Goal: Obtain resource: Obtain resource

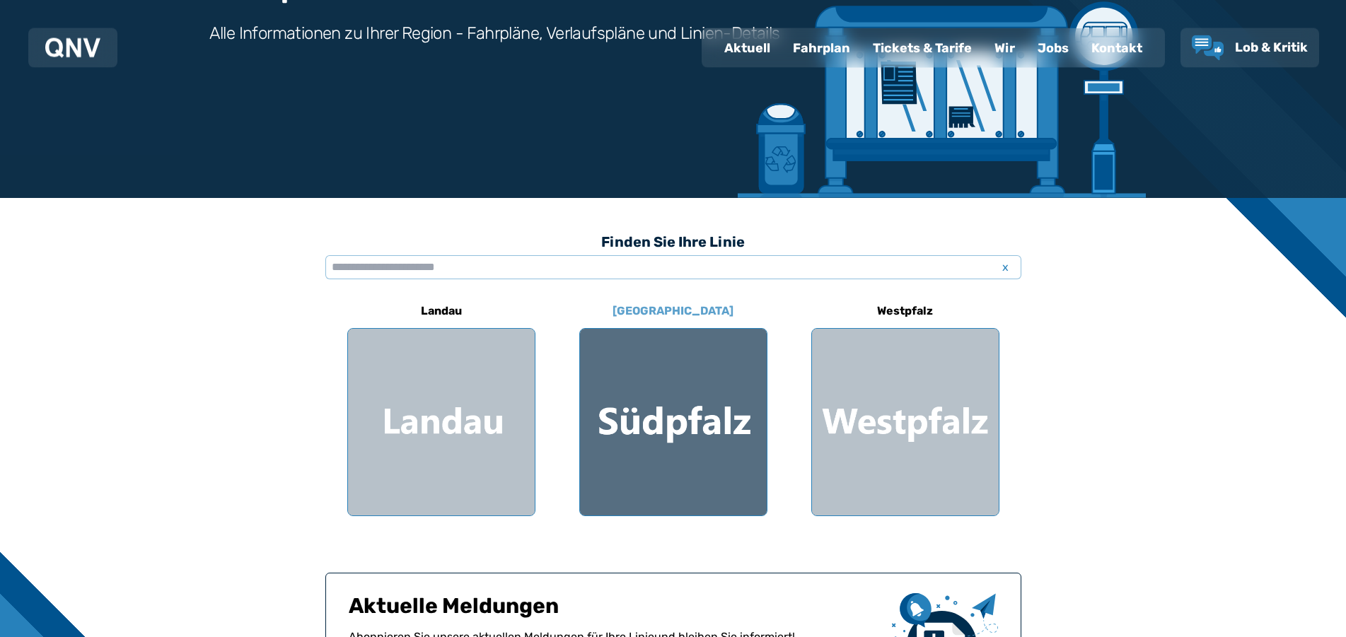
scroll to position [216, 0]
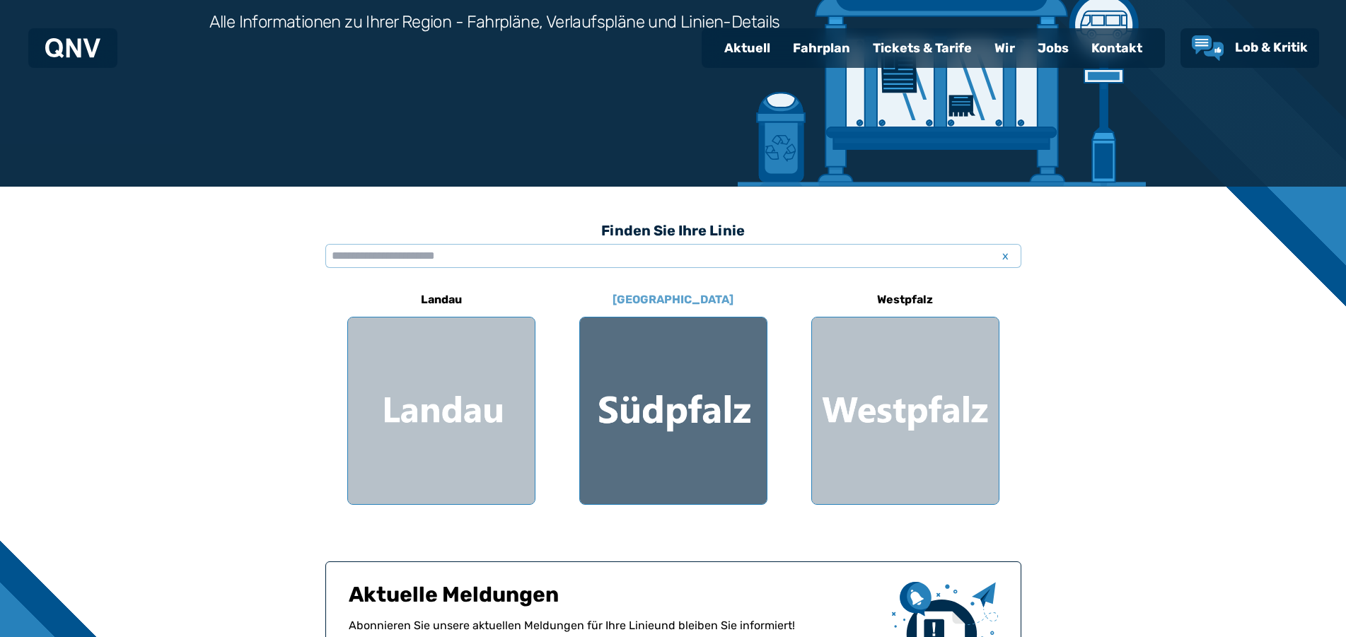
click at [693, 441] on div at bounding box center [673, 411] width 187 height 187
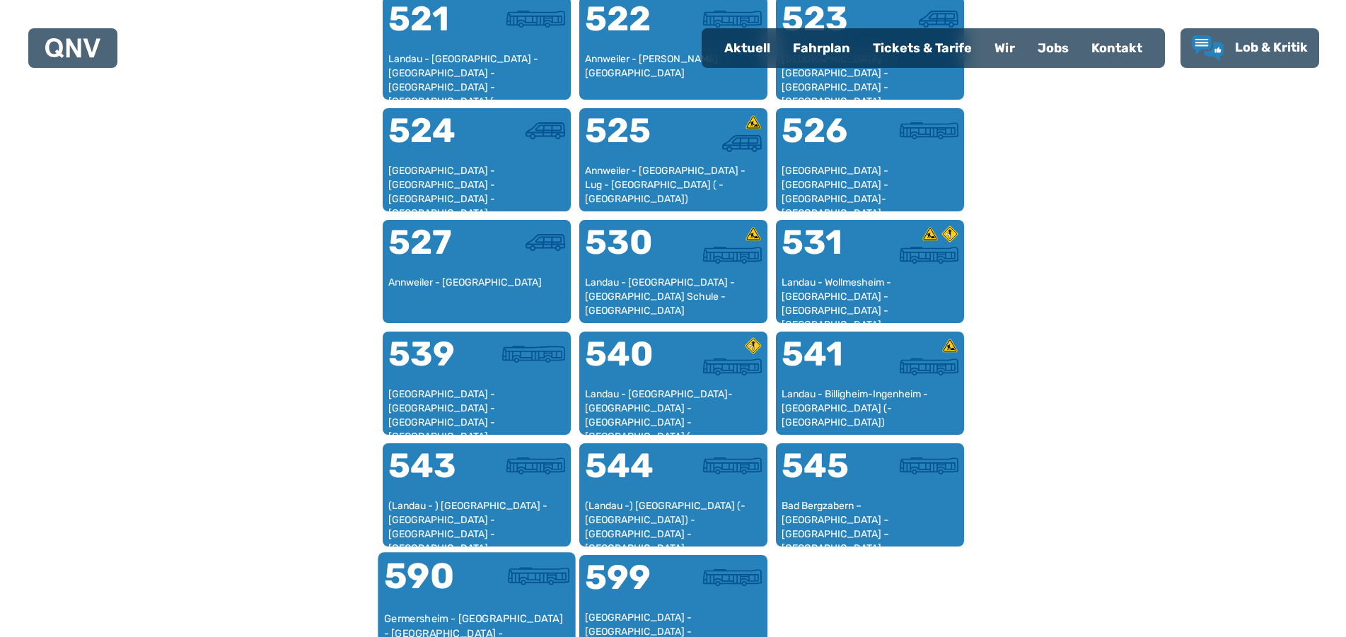
scroll to position [1157, 0]
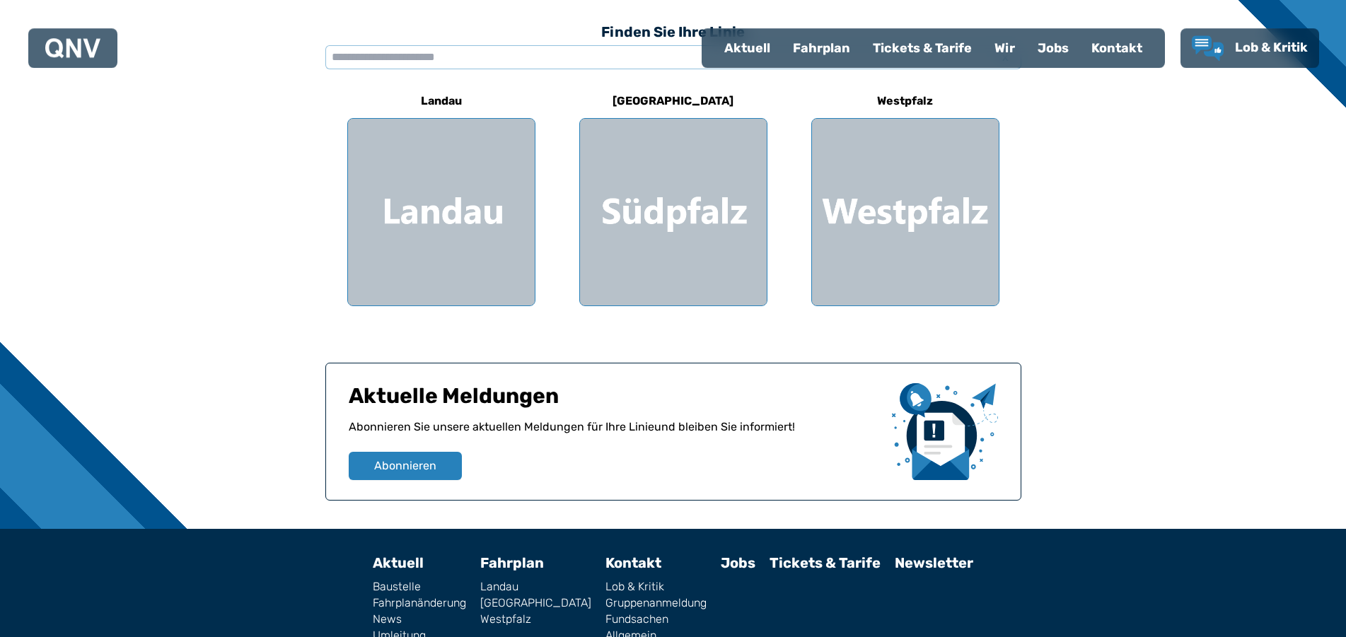
scroll to position [485, 0]
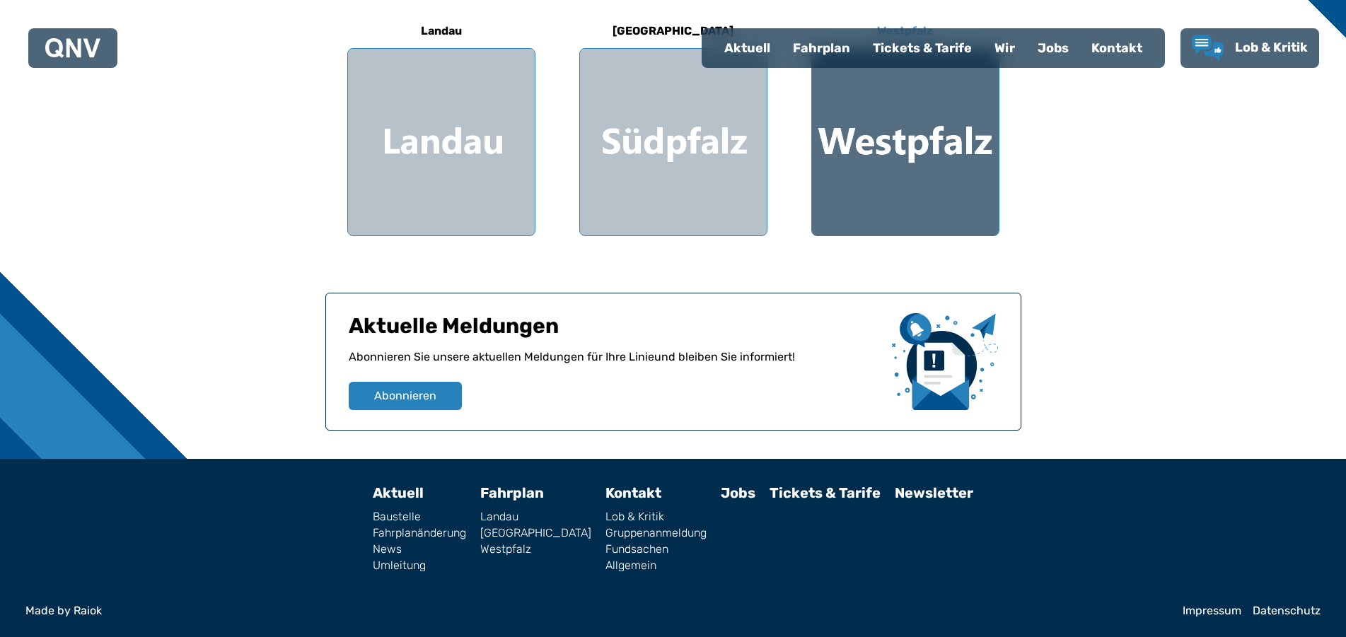
click at [966, 214] on div at bounding box center [905, 142] width 187 height 187
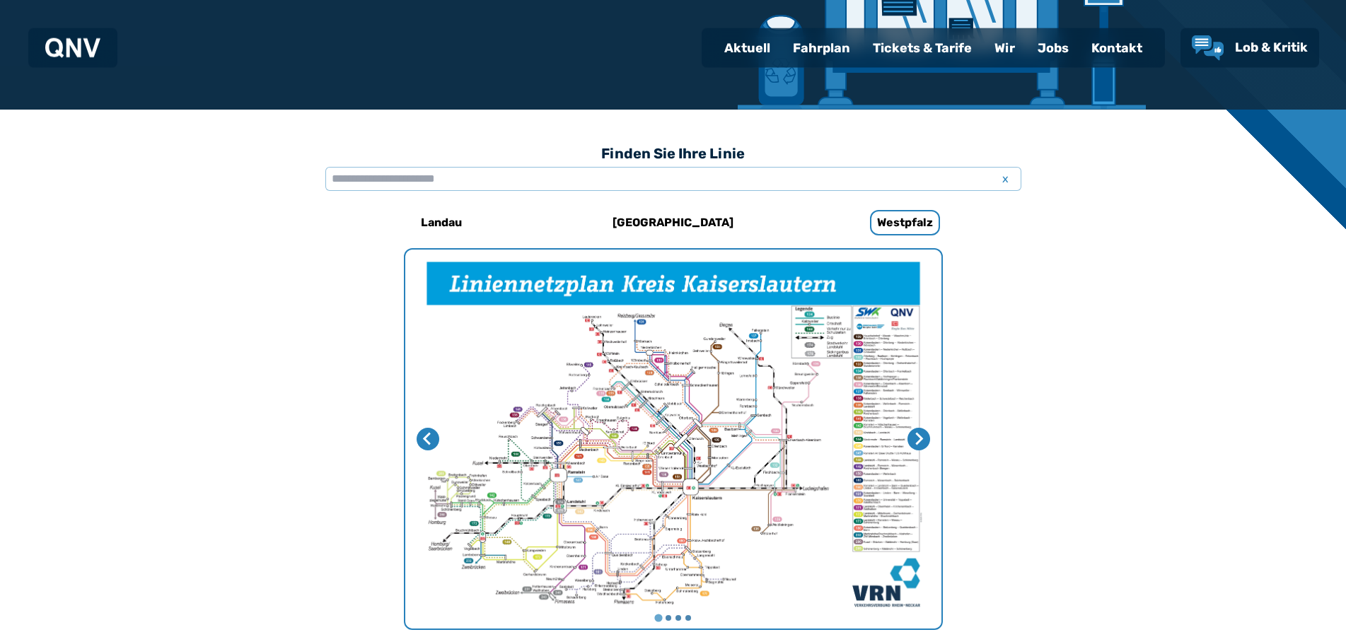
scroll to position [291, 0]
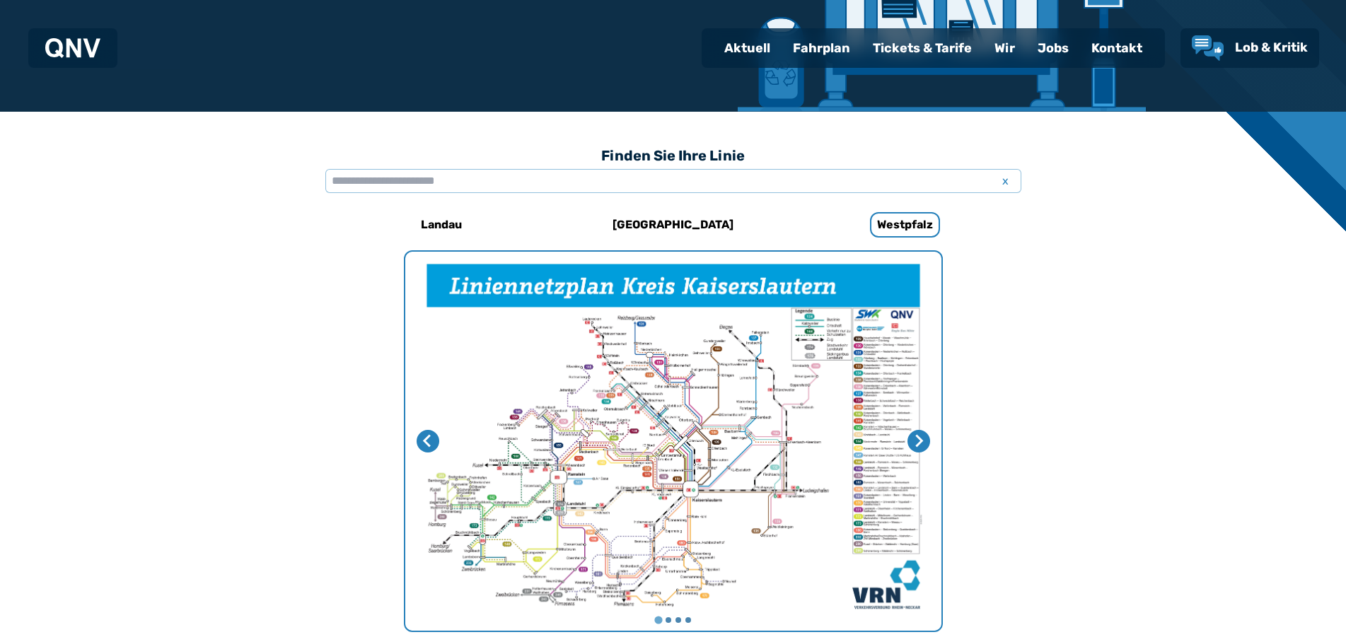
click at [814, 50] on div "Fahrplan" at bounding box center [822, 48] width 80 height 37
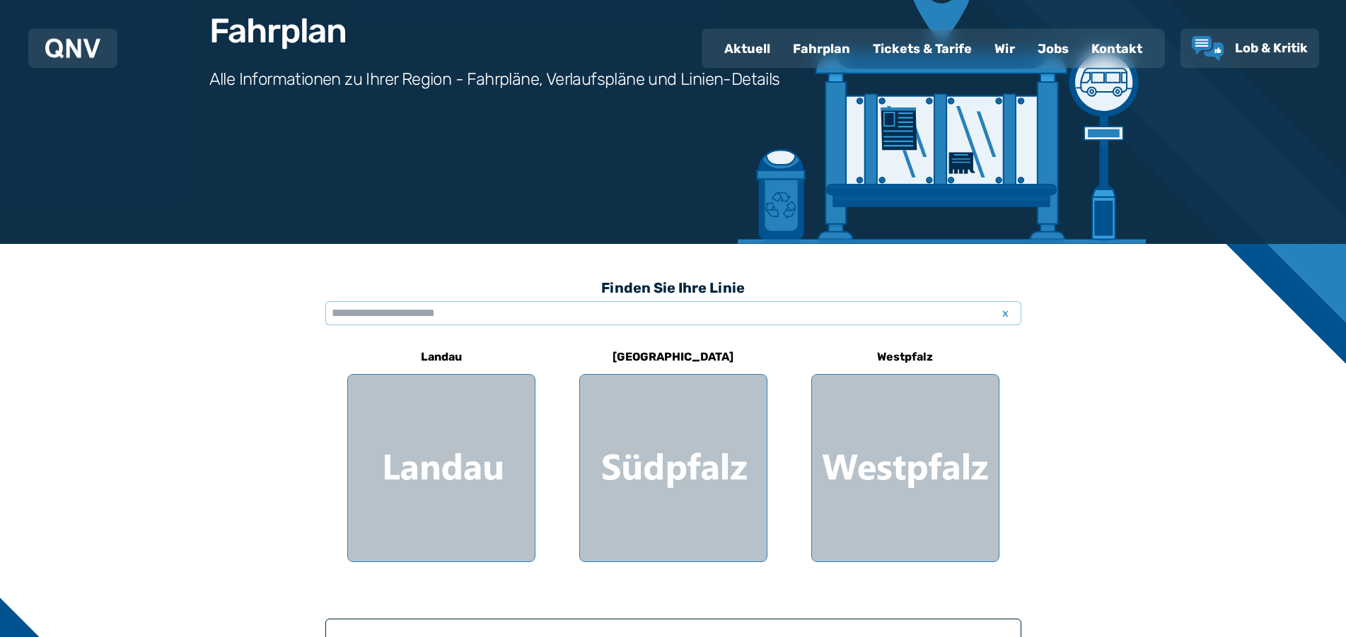
scroll to position [289, 0]
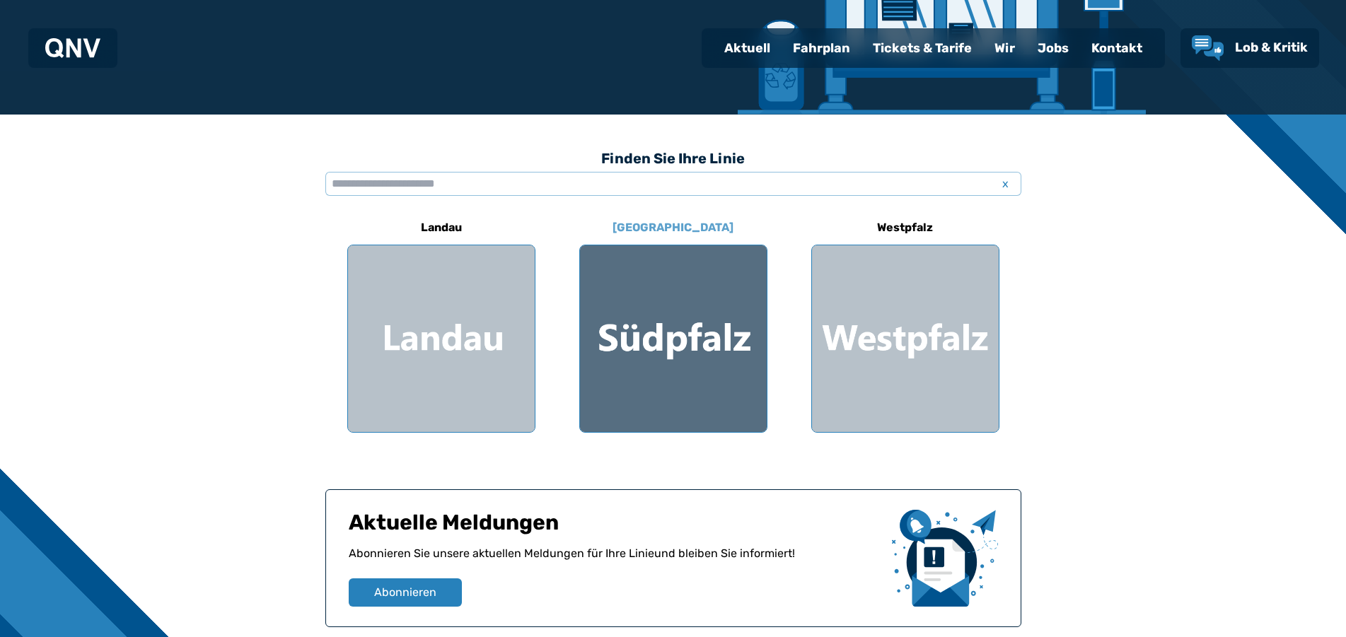
click at [688, 399] on div at bounding box center [673, 338] width 187 height 187
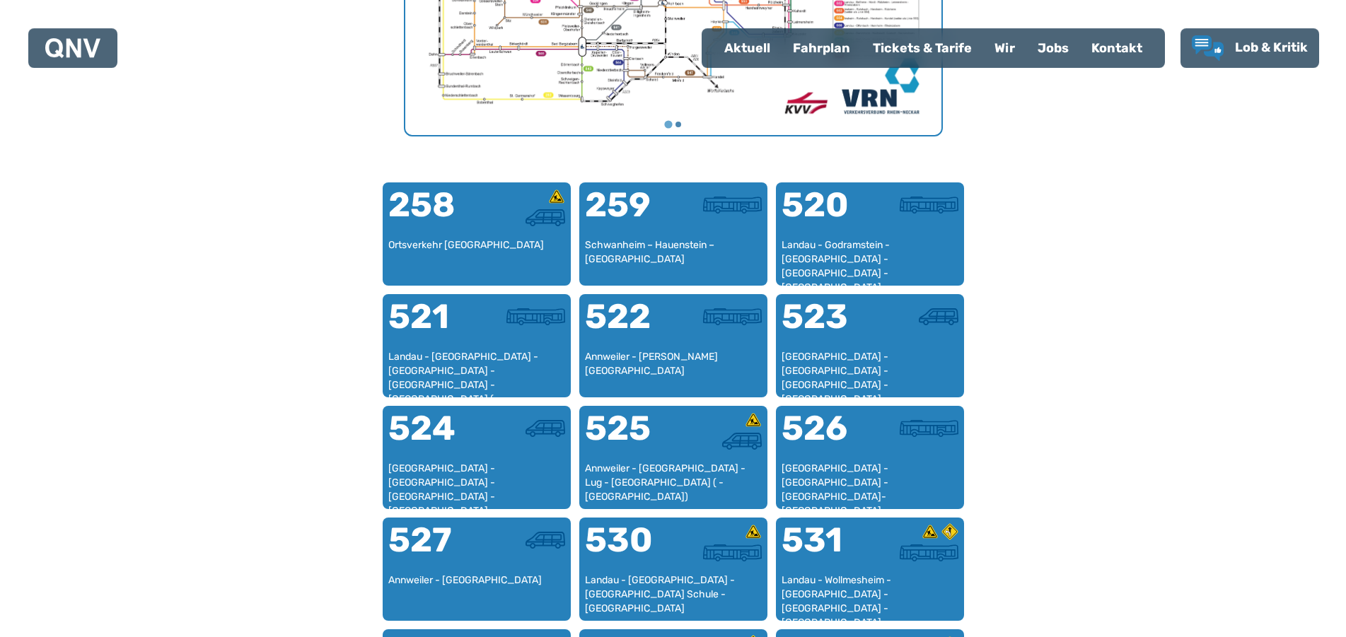
scroll to position [724, 0]
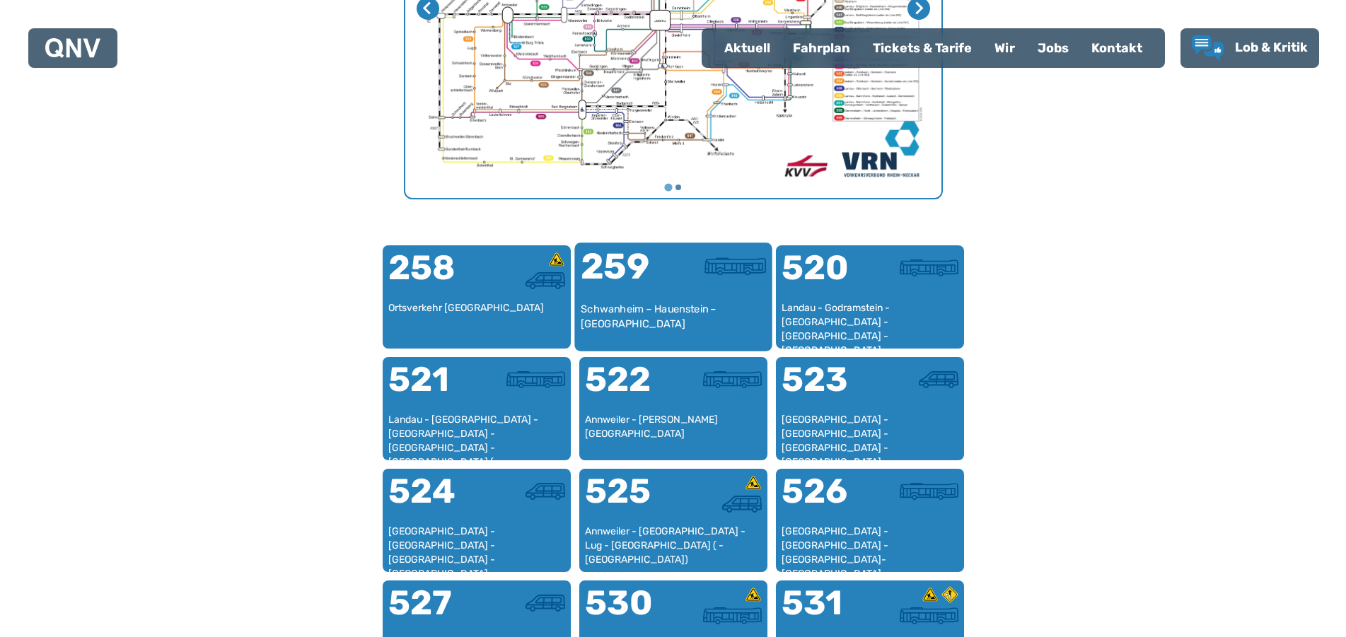
click at [619, 330] on div "Schwanheim – Hauenstein – [GEOGRAPHIC_DATA]" at bounding box center [673, 323] width 186 height 43
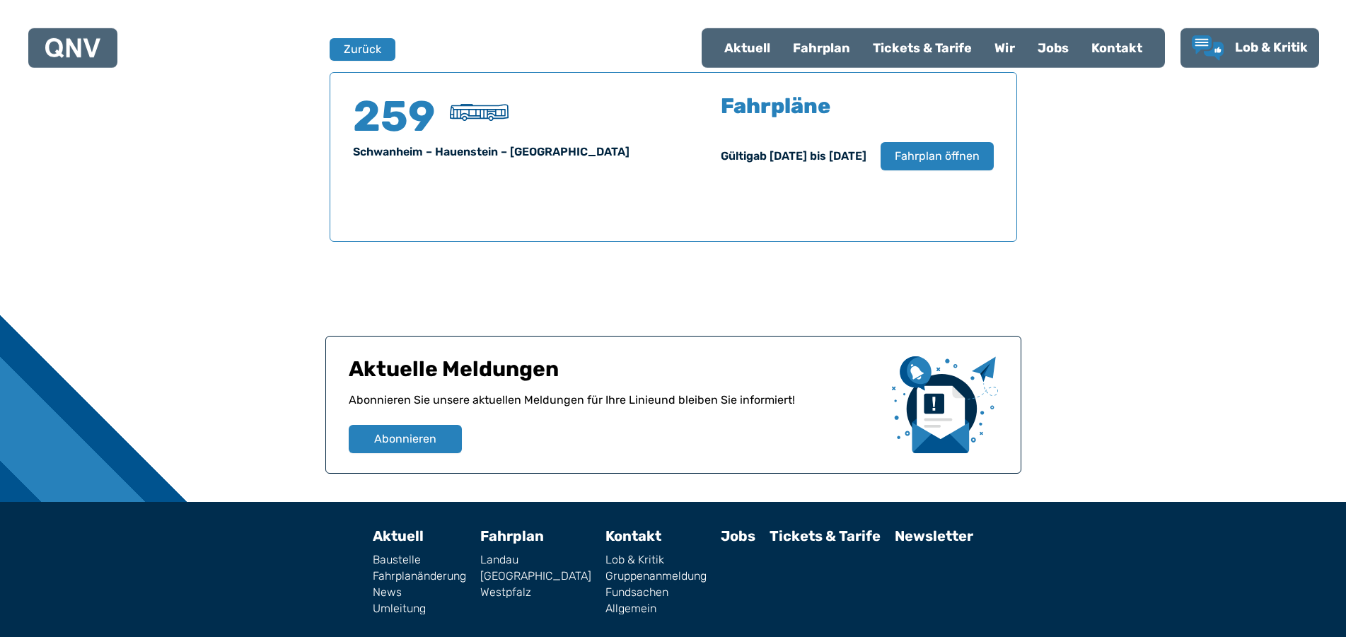
scroll to position [932, 0]
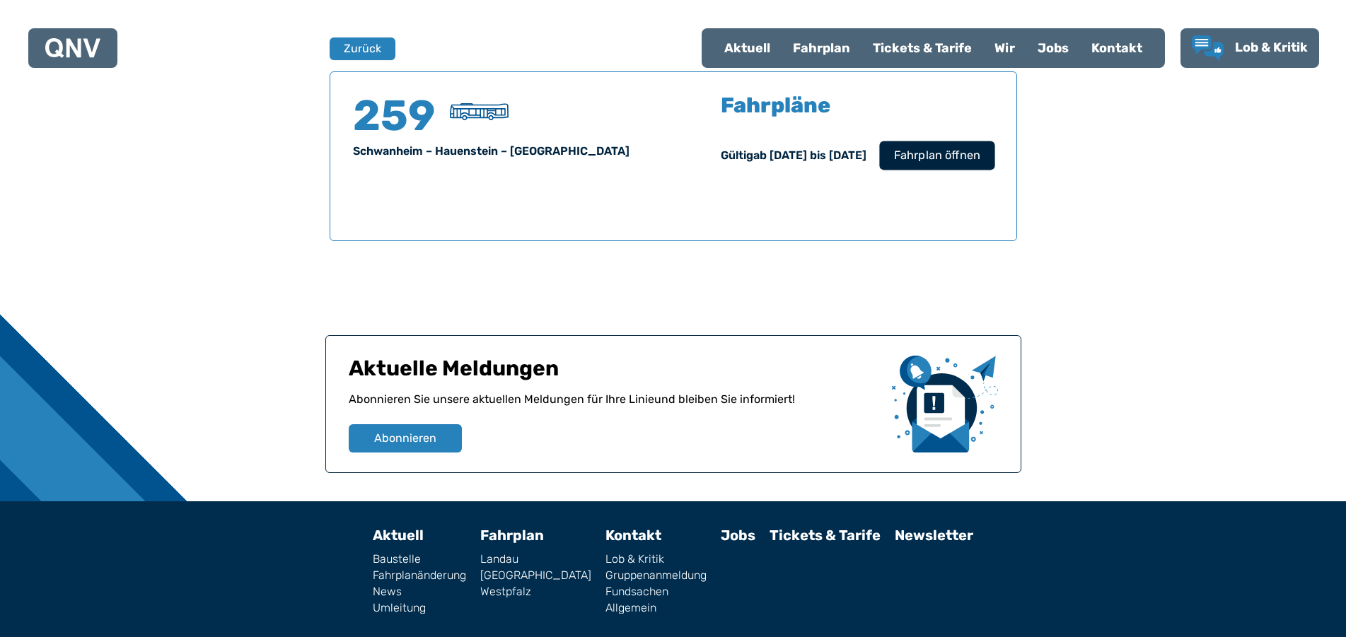
click at [927, 151] on span "Fahrplan öffnen" at bounding box center [937, 155] width 86 height 17
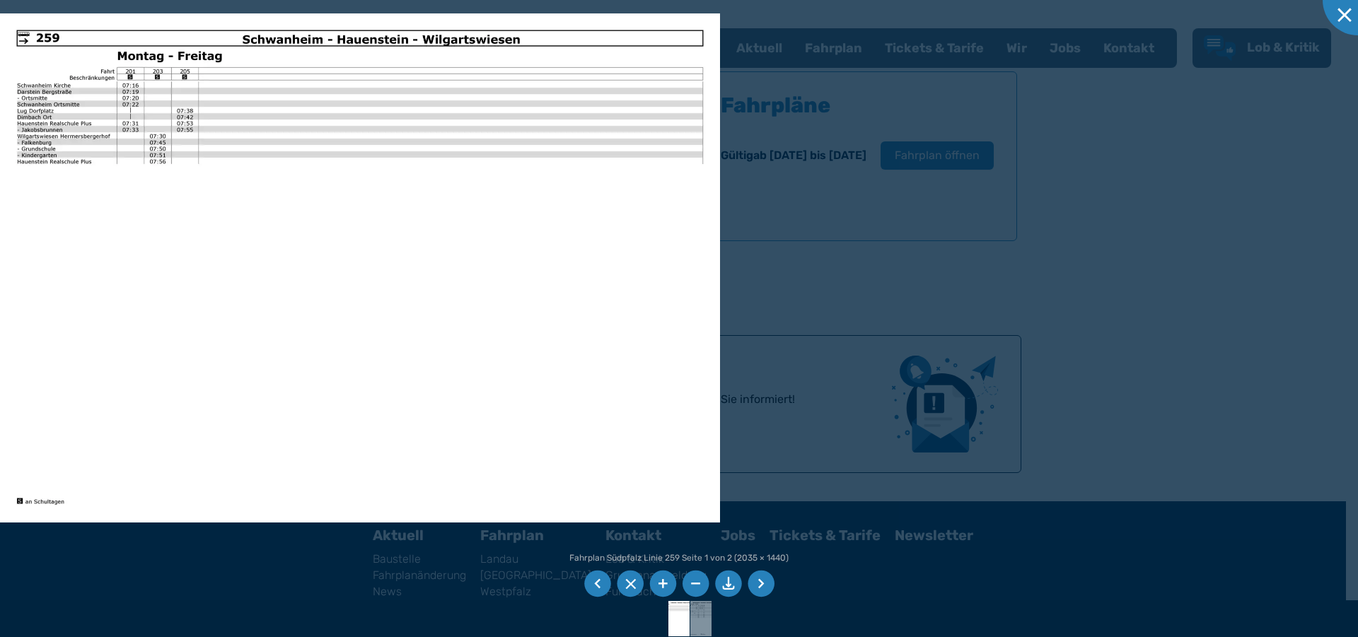
click at [732, 577] on li at bounding box center [728, 584] width 27 height 27
click at [761, 578] on li at bounding box center [761, 584] width 27 height 27
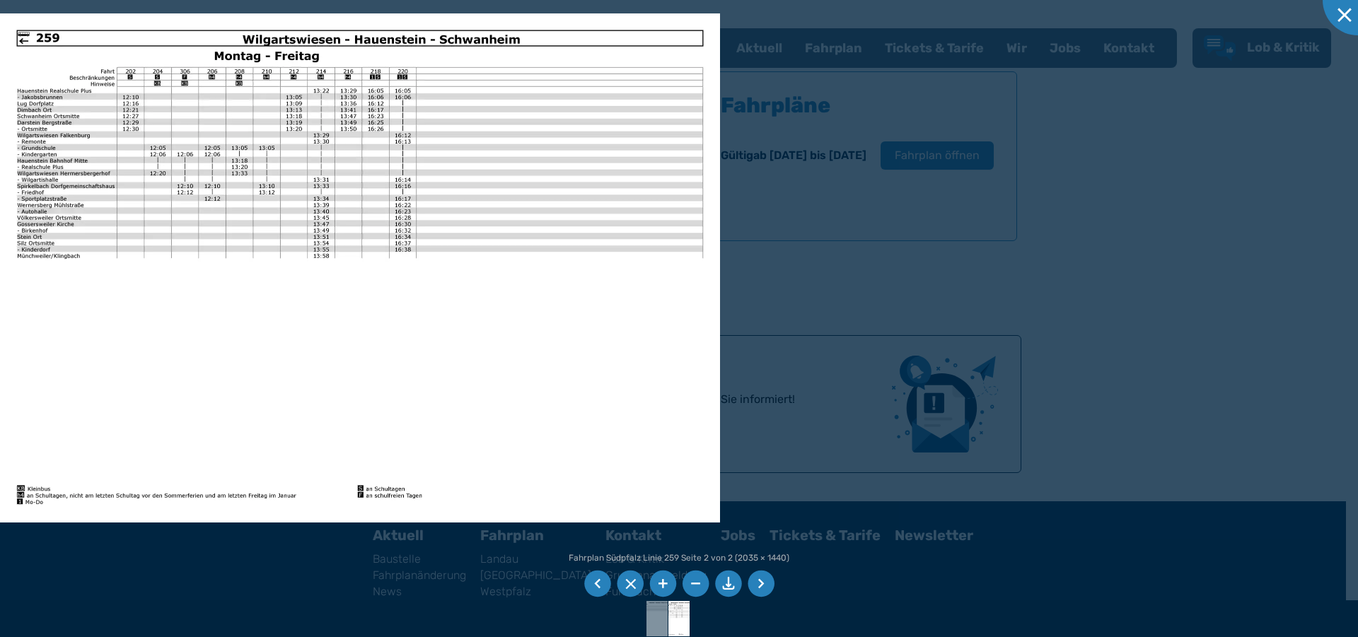
click at [761, 578] on li at bounding box center [761, 584] width 27 height 27
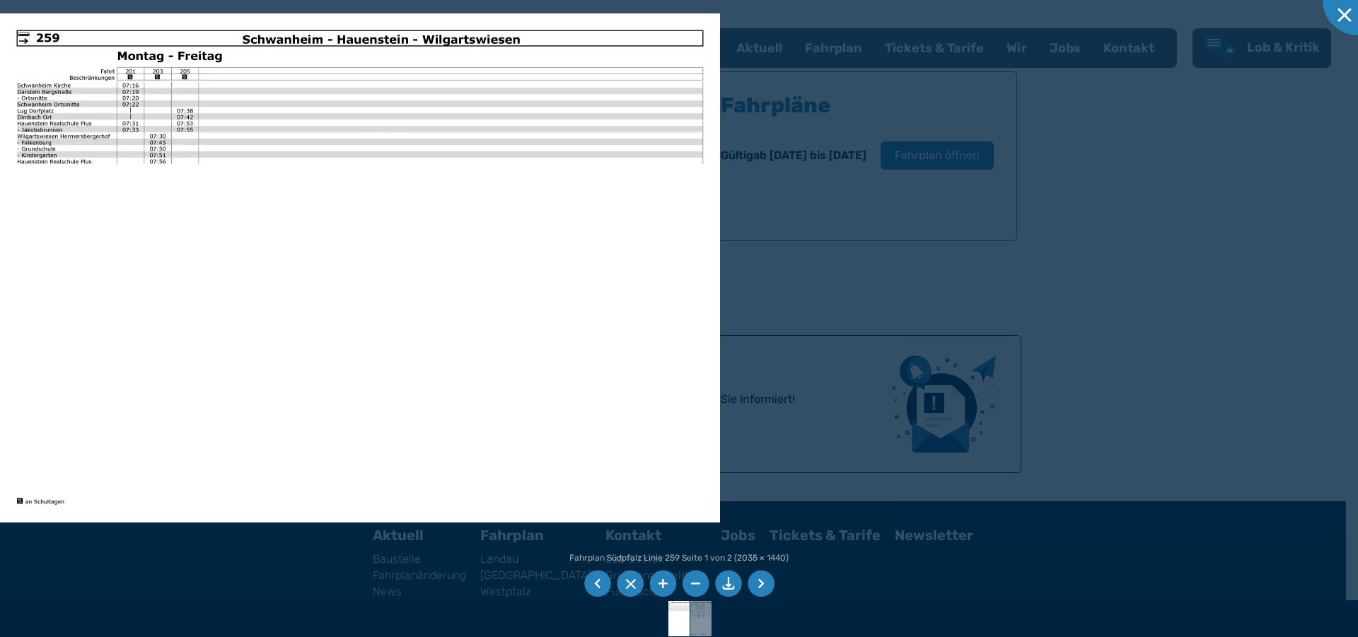
click at [761, 578] on li at bounding box center [761, 584] width 27 height 27
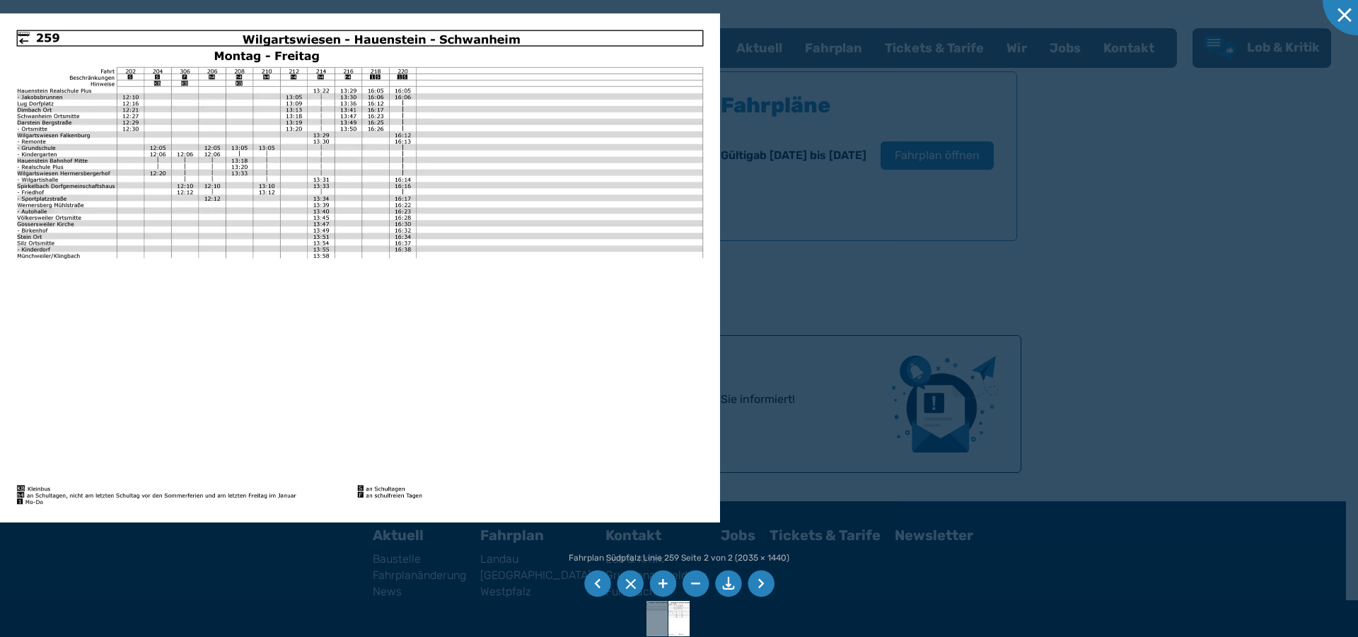
click at [727, 584] on li at bounding box center [728, 584] width 27 height 27
click at [1346, 22] on div at bounding box center [1358, 0] width 71 height 71
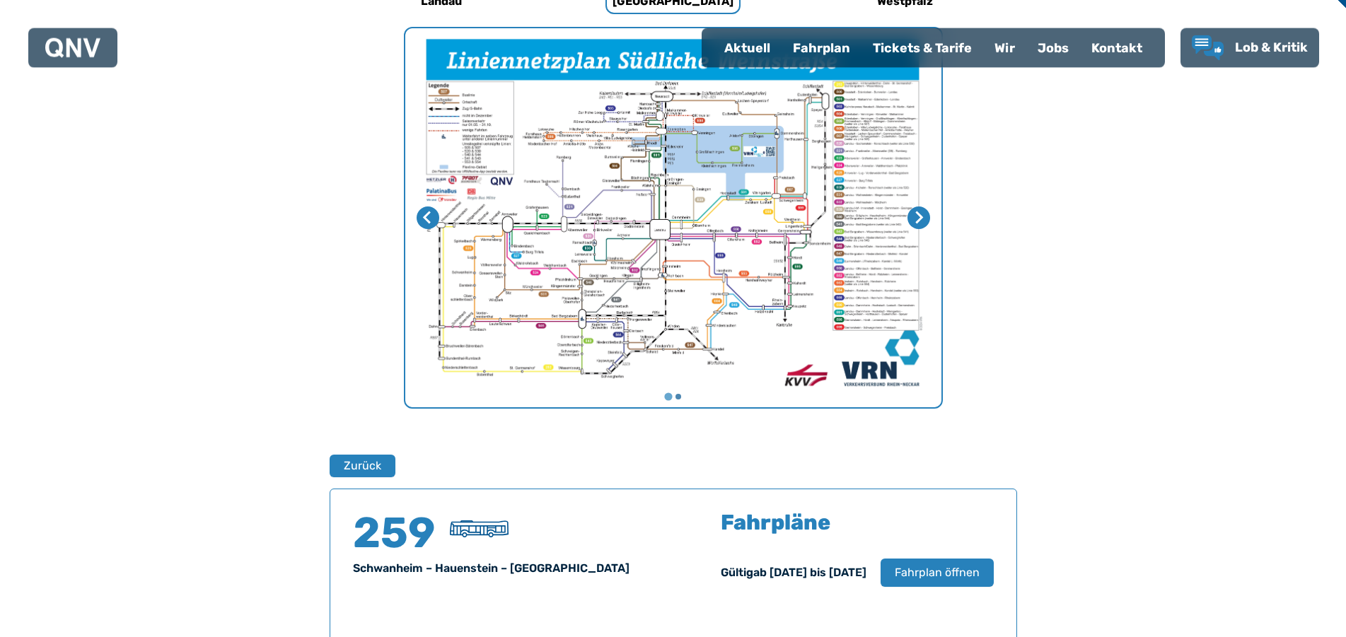
scroll to position [505, 0]
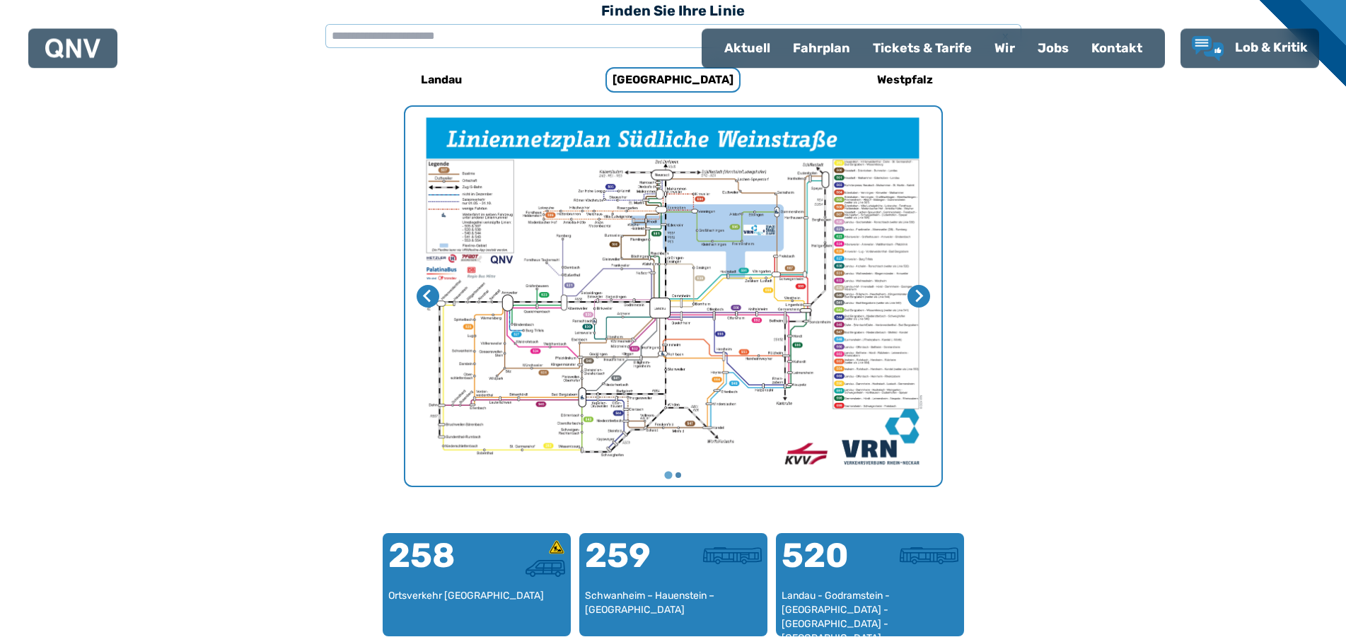
scroll to position [436, 0]
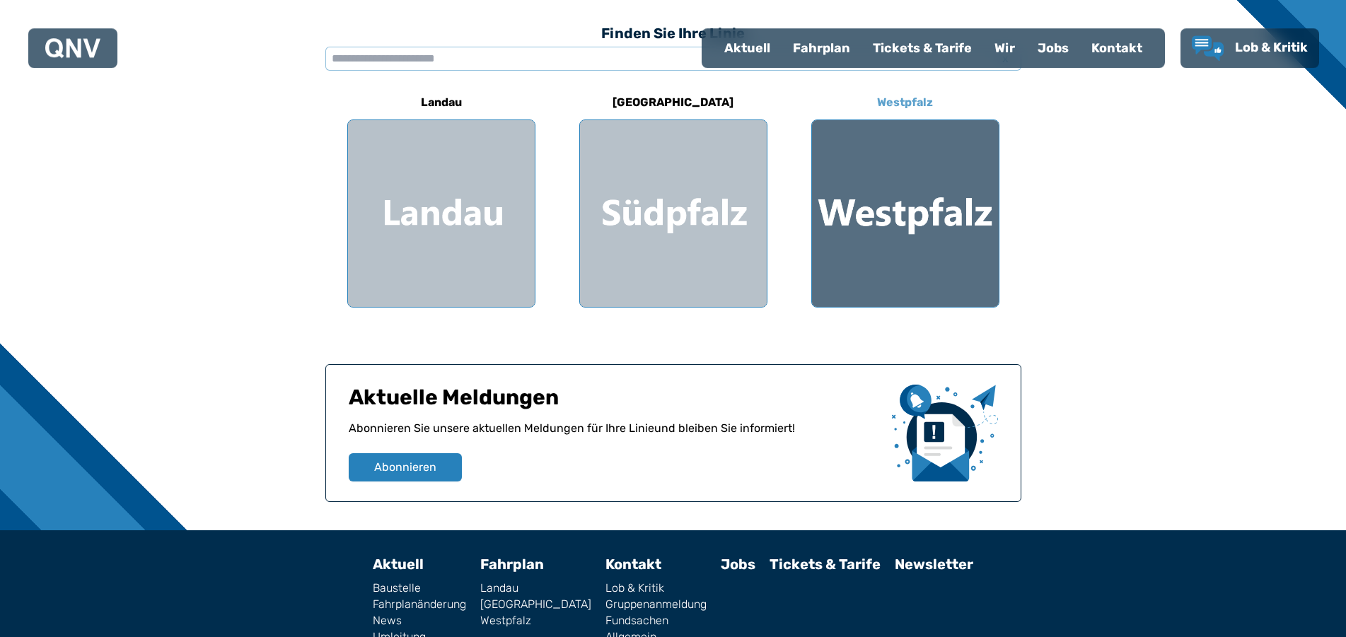
scroll to position [413, 0]
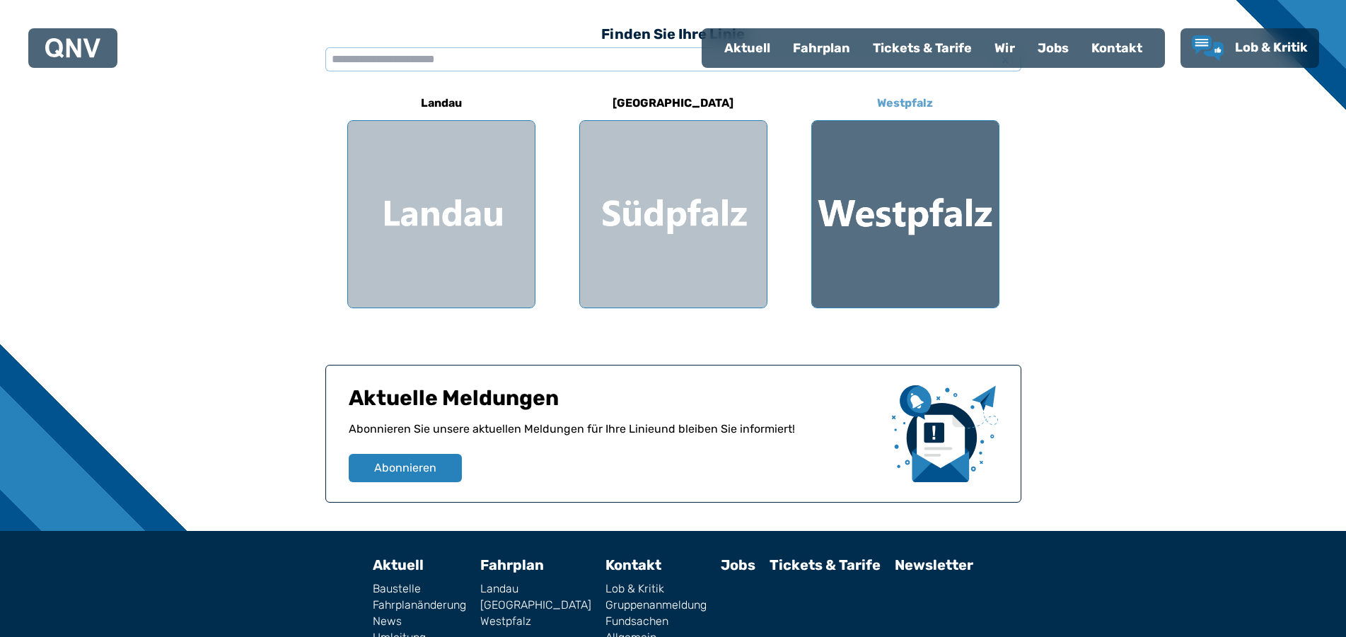
click at [879, 163] on div at bounding box center [905, 214] width 187 height 187
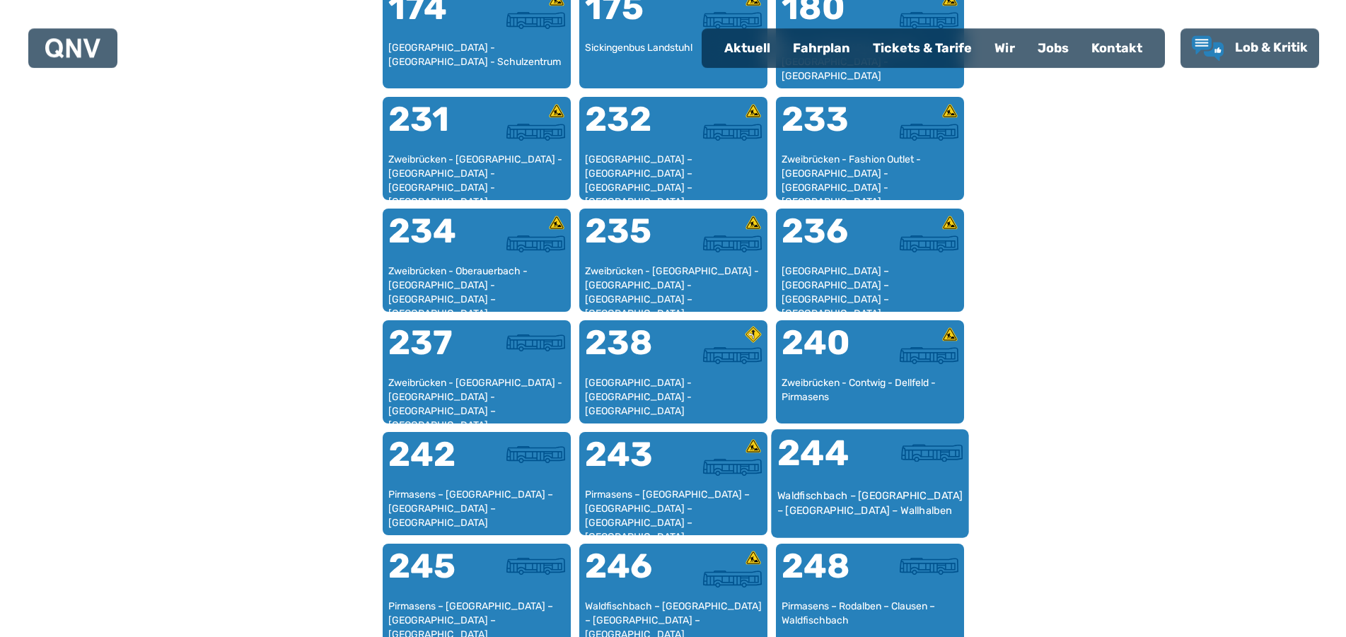
scroll to position [1230, 0]
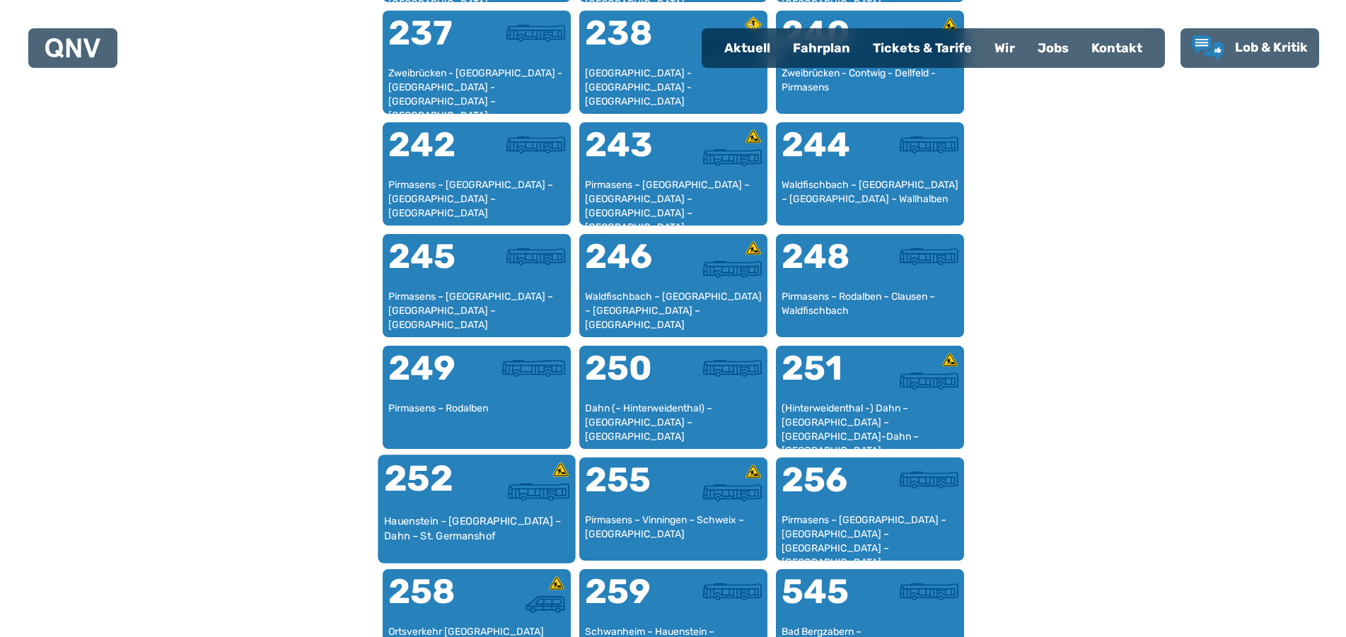
click at [476, 504] on div "252" at bounding box center [429, 487] width 93 height 53
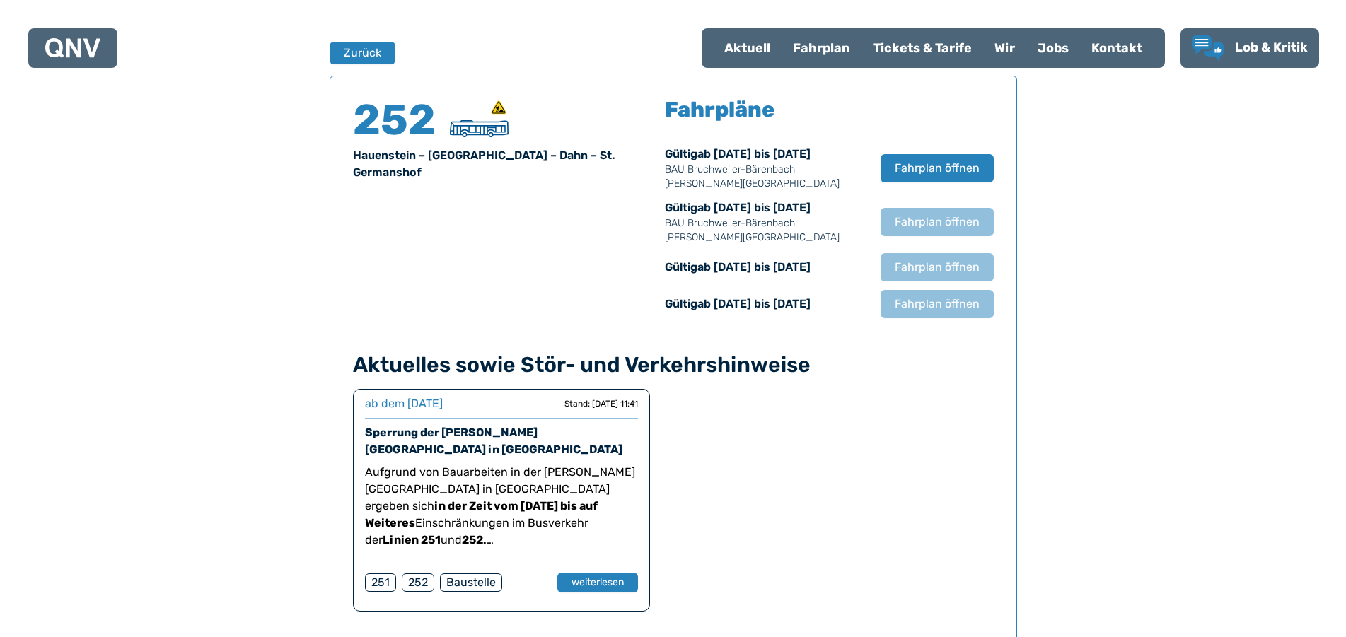
scroll to position [932, 0]
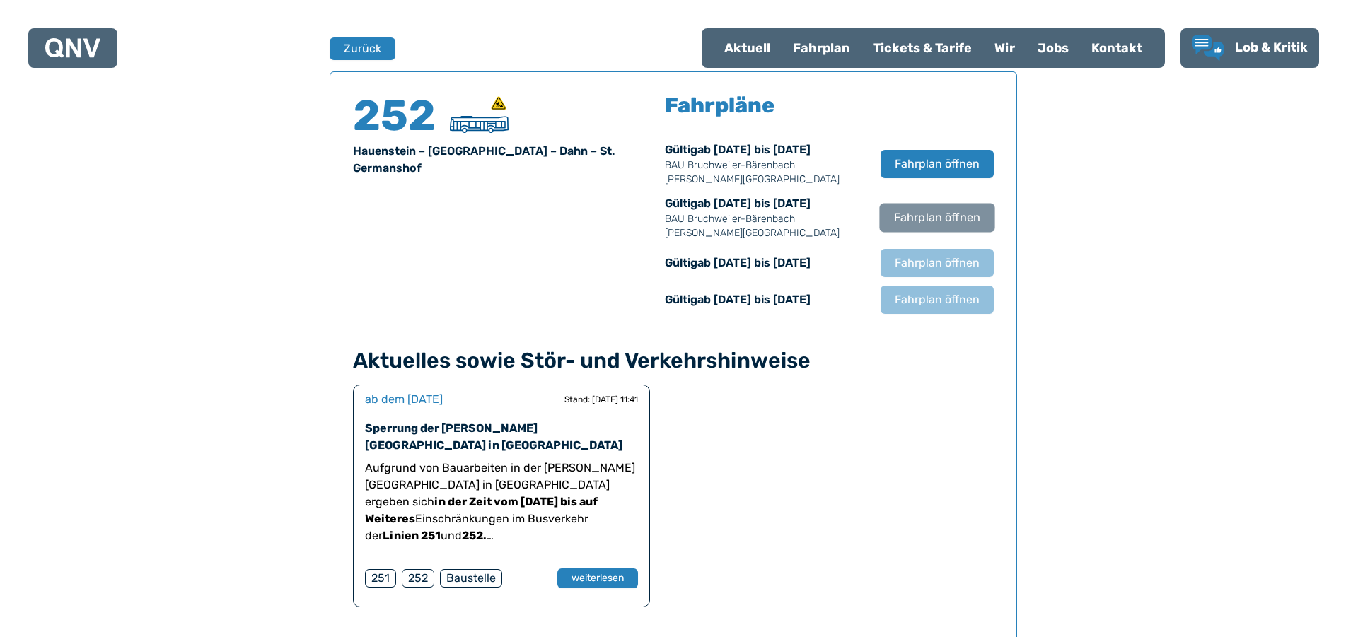
click at [901, 216] on span "Fahrplan öffnen" at bounding box center [937, 217] width 86 height 17
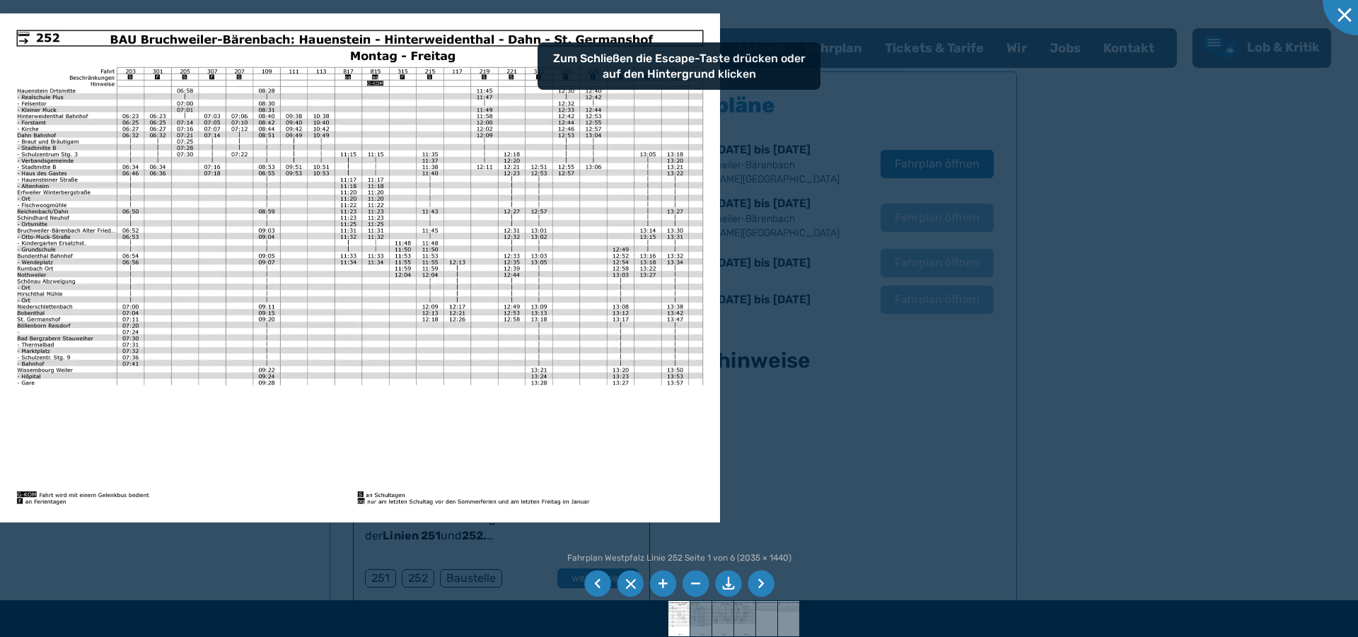
click at [151, 451] on img at bounding box center [360, 267] width 720 height 509
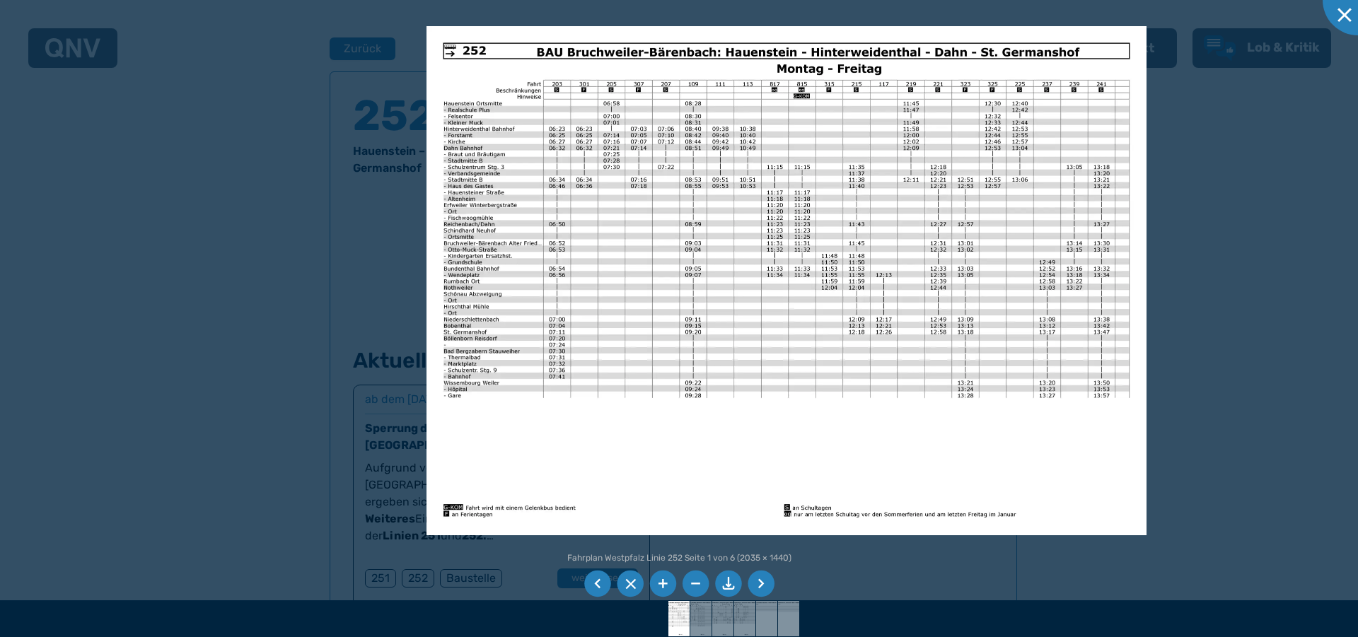
click at [580, 462] on img at bounding box center [787, 280] width 720 height 509
click at [1339, 19] on div at bounding box center [1358, 0] width 71 height 71
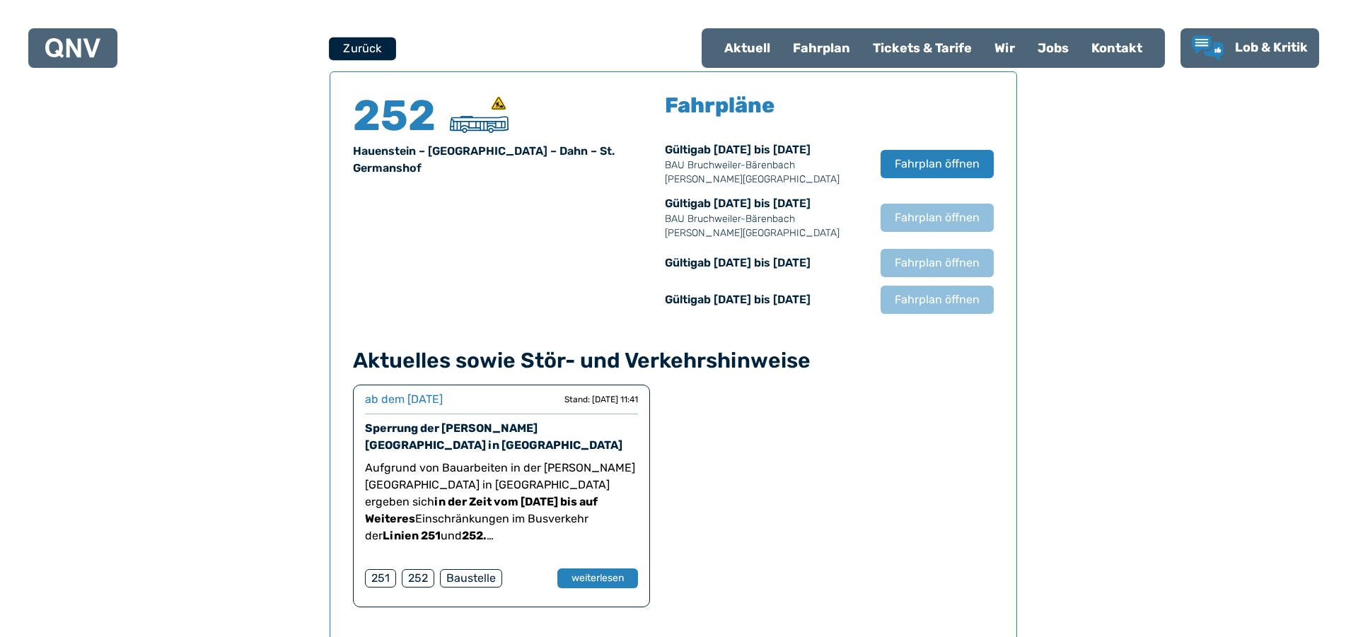
click at [354, 50] on button "Zurück" at bounding box center [362, 48] width 67 height 23
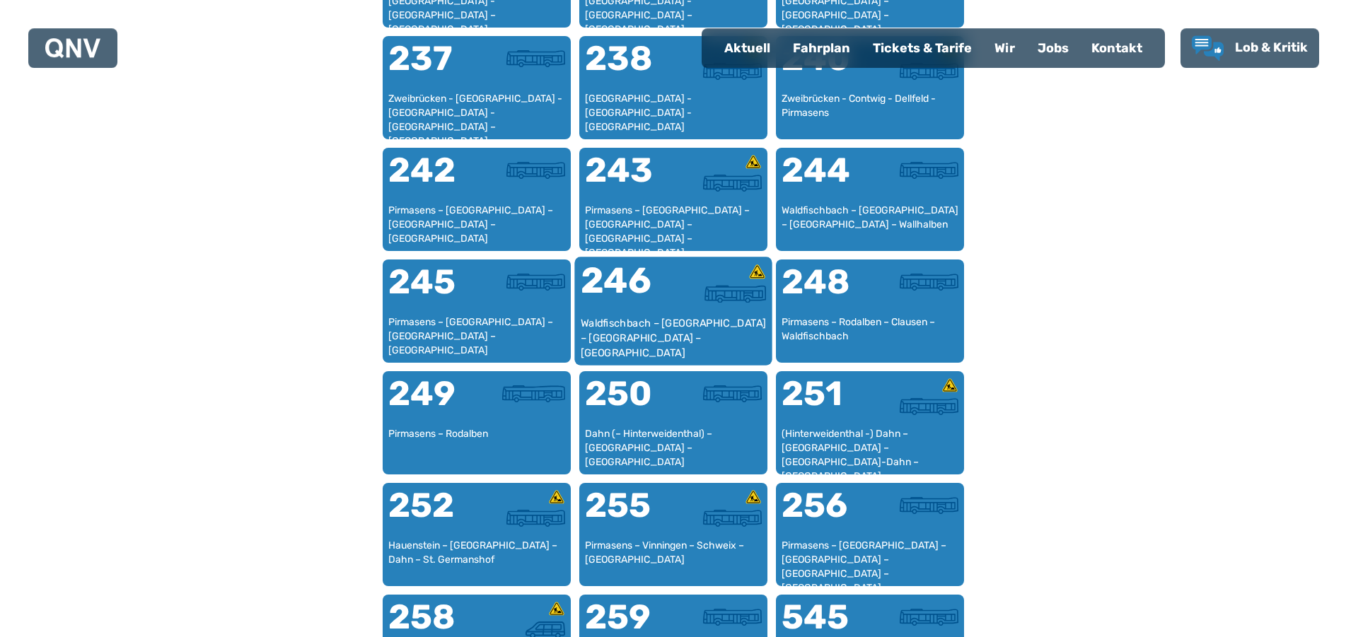
scroll to position [1518, 0]
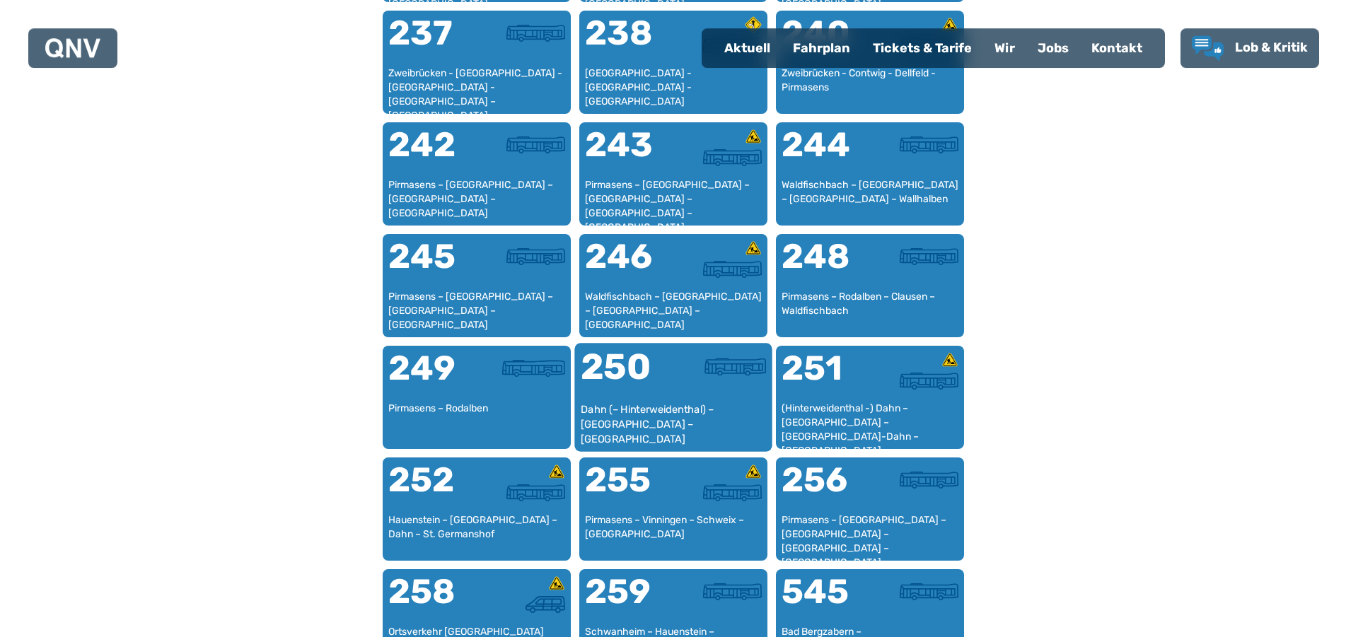
click at [642, 397] on div "250" at bounding box center [626, 375] width 93 height 53
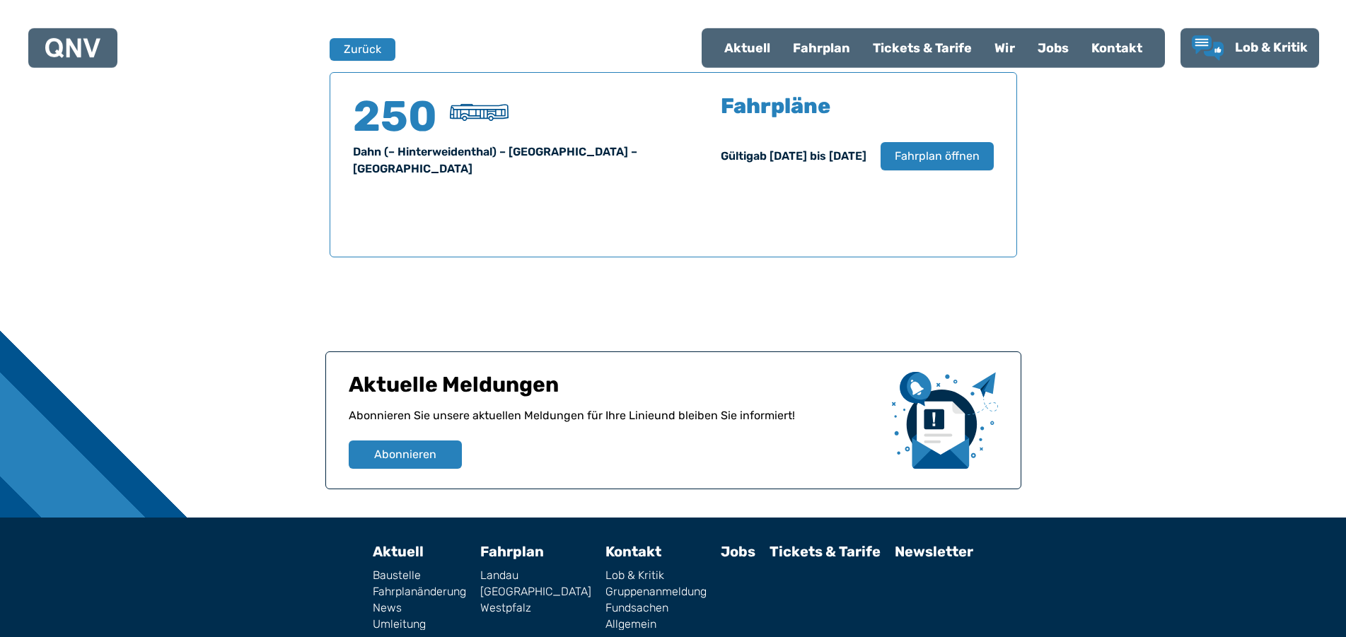
scroll to position [932, 0]
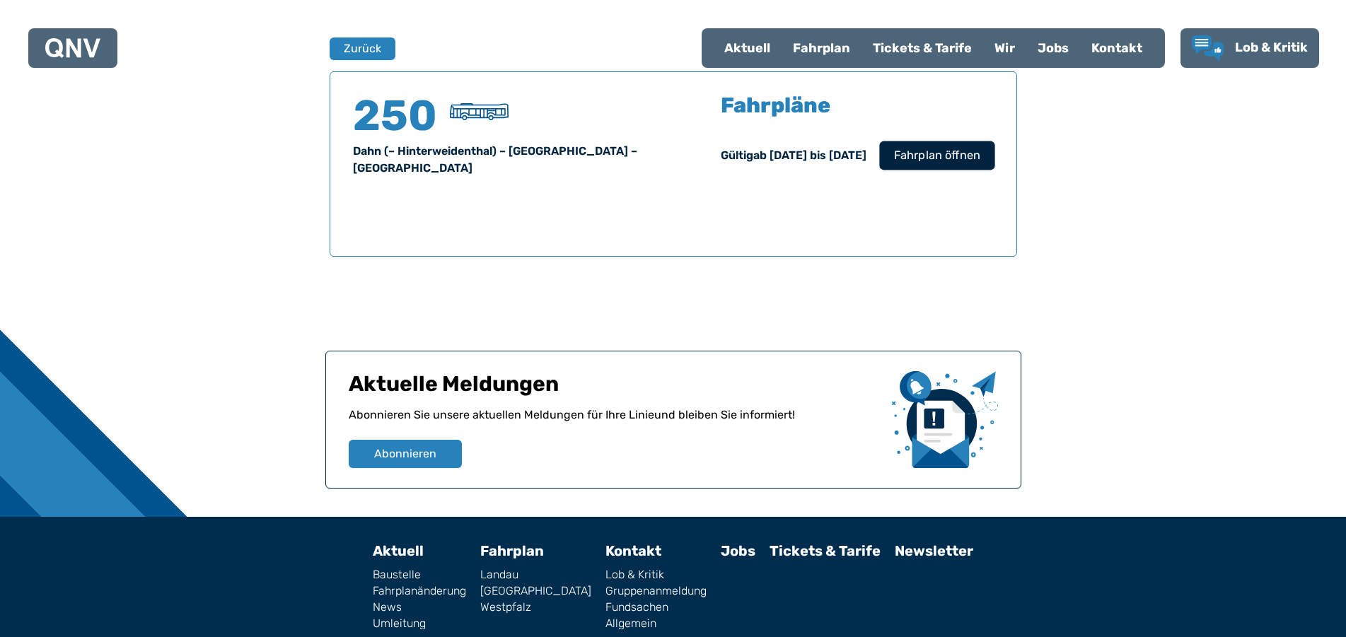
click at [927, 159] on span "Fahrplan öffnen" at bounding box center [937, 155] width 86 height 17
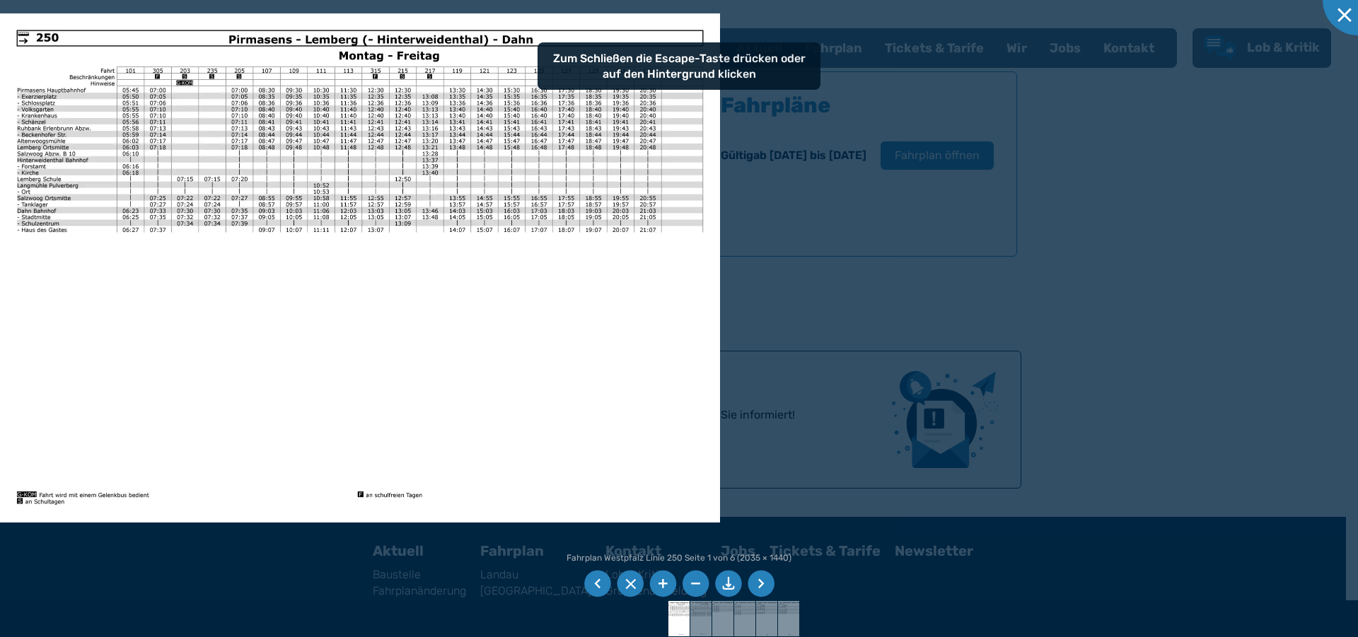
click at [729, 584] on li at bounding box center [728, 584] width 27 height 27
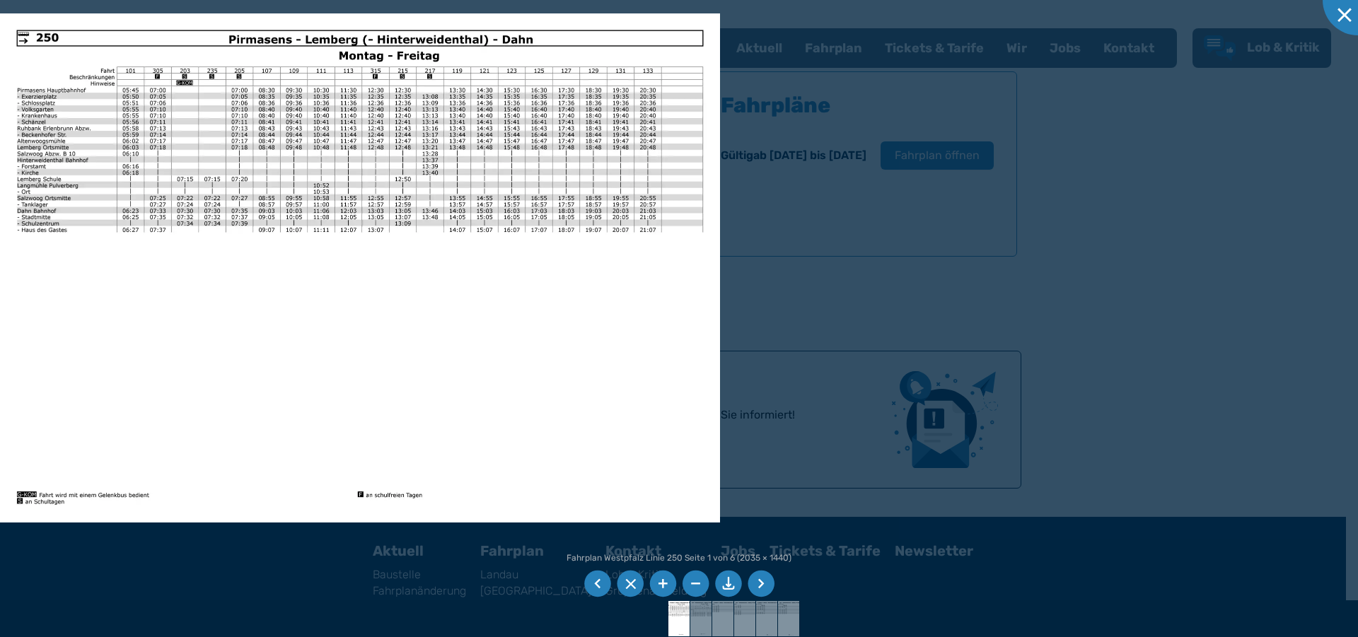
click at [758, 586] on li at bounding box center [761, 584] width 27 height 27
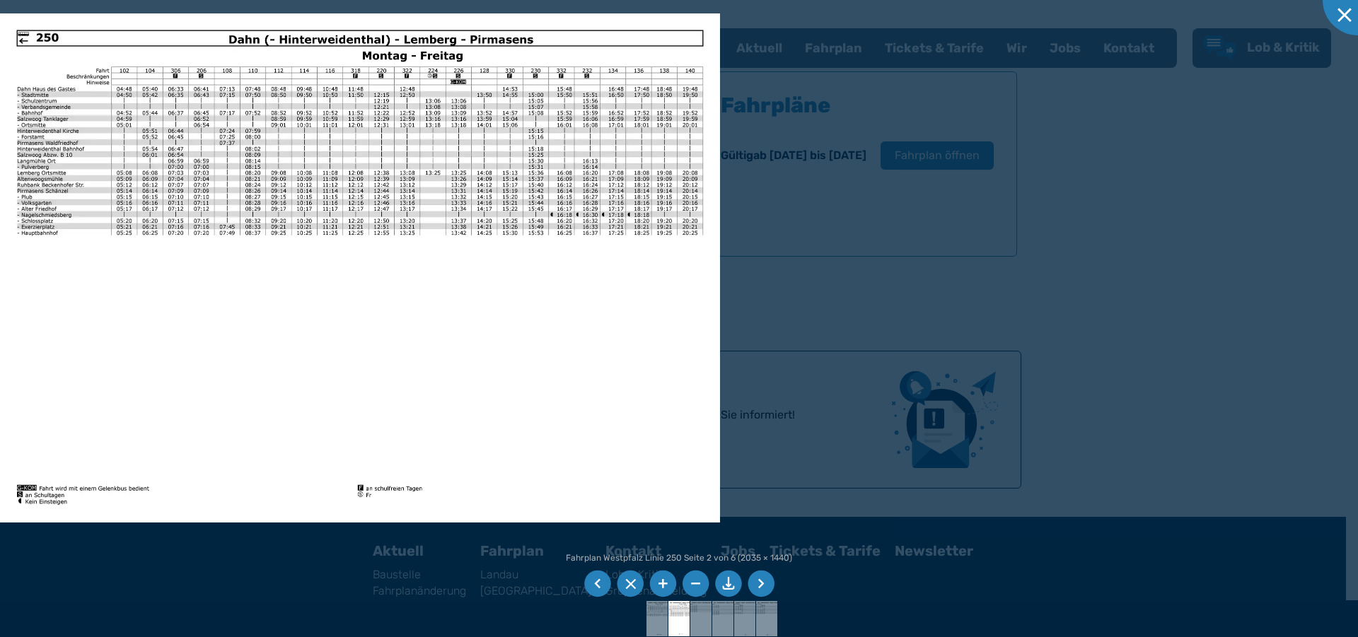
click at [729, 583] on li at bounding box center [728, 584] width 27 height 27
click at [1346, 11] on div at bounding box center [1358, 0] width 71 height 71
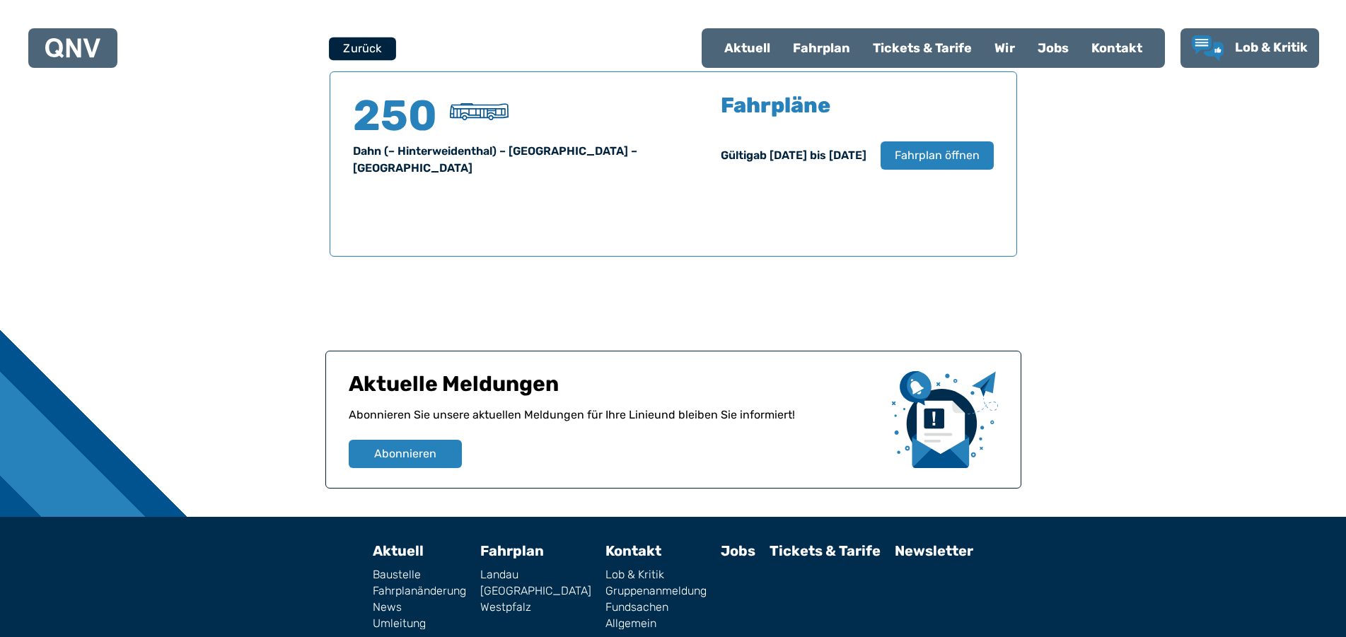
click at [369, 43] on button "Zurück" at bounding box center [362, 48] width 67 height 23
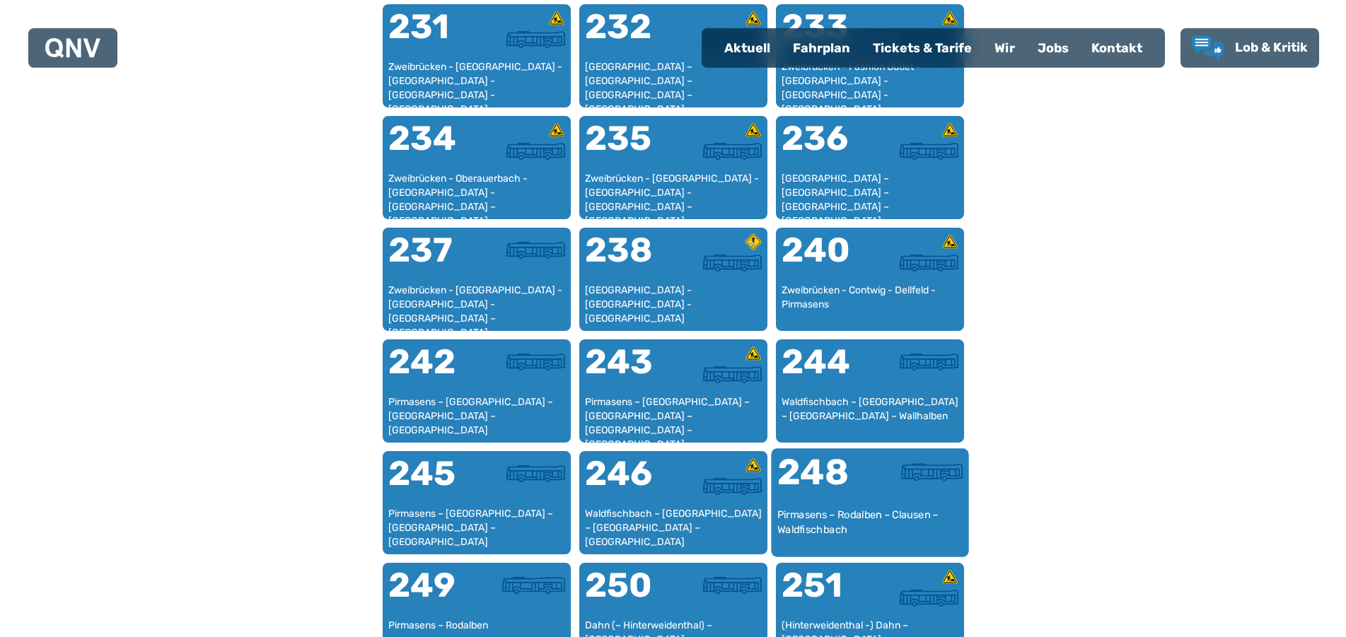
scroll to position [1590, 0]
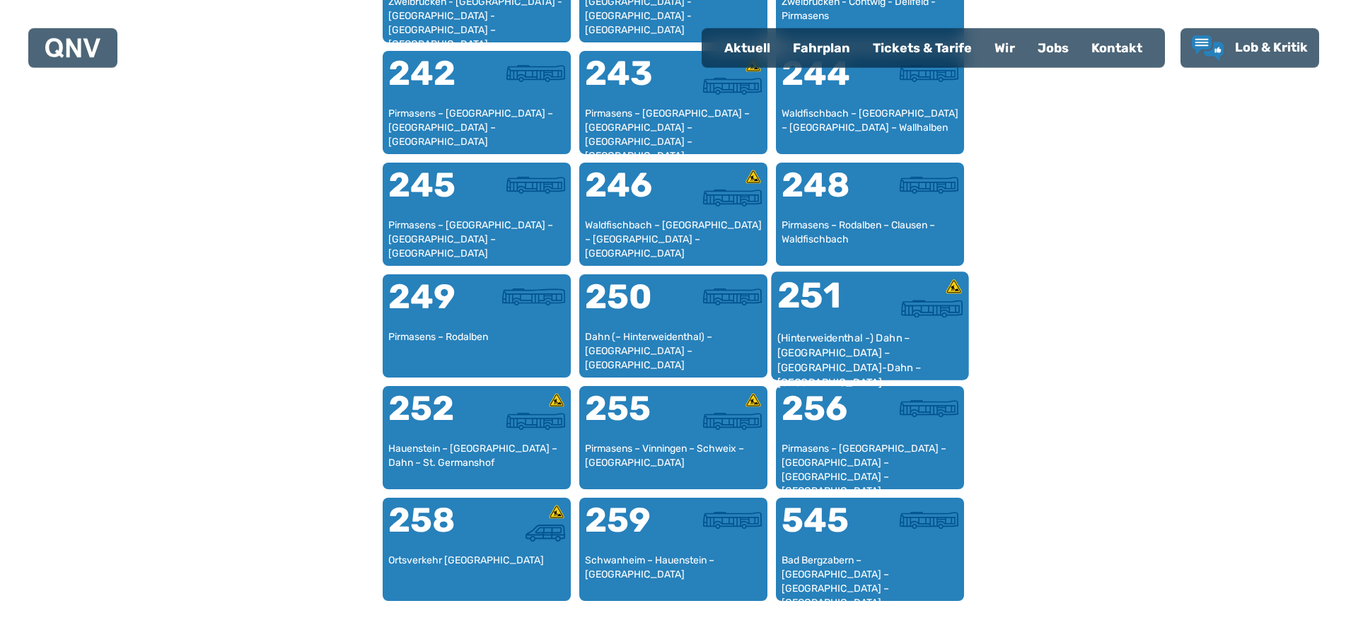
click at [849, 340] on div "(Hinterweidenthal -) Dahn – [GEOGRAPHIC_DATA] – [GEOGRAPHIC_DATA]-Dahn – [GEOGR…" at bounding box center [870, 352] width 186 height 43
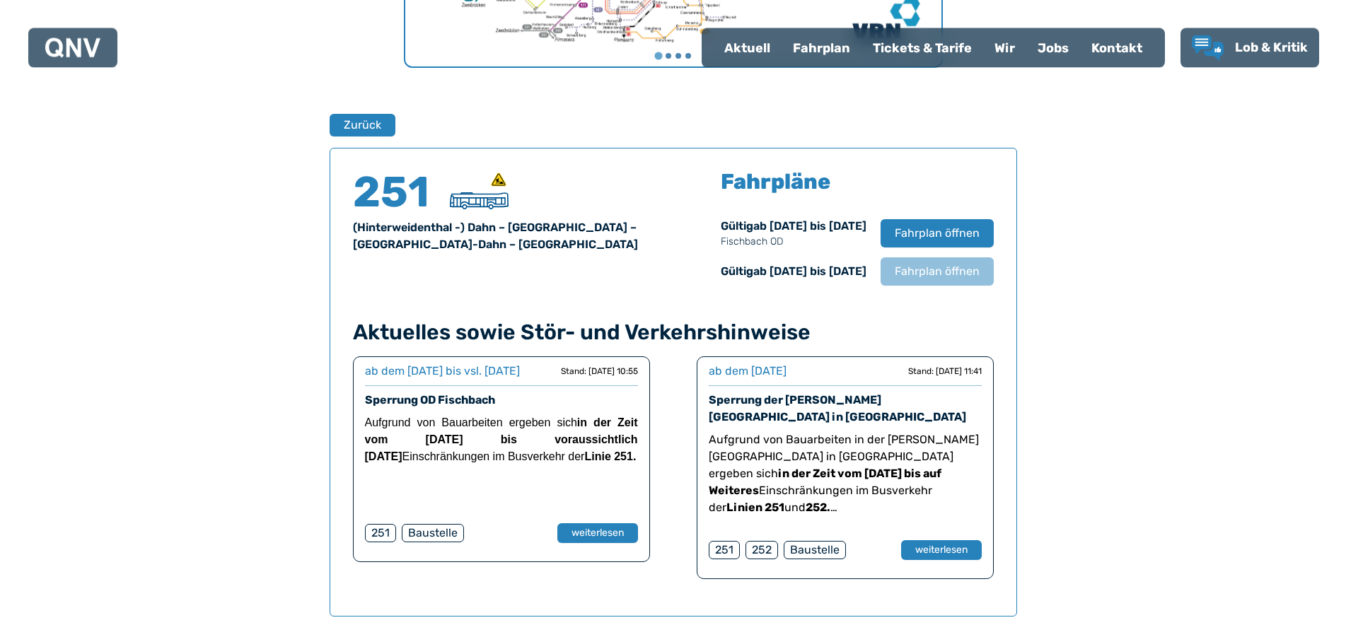
scroll to position [788, 0]
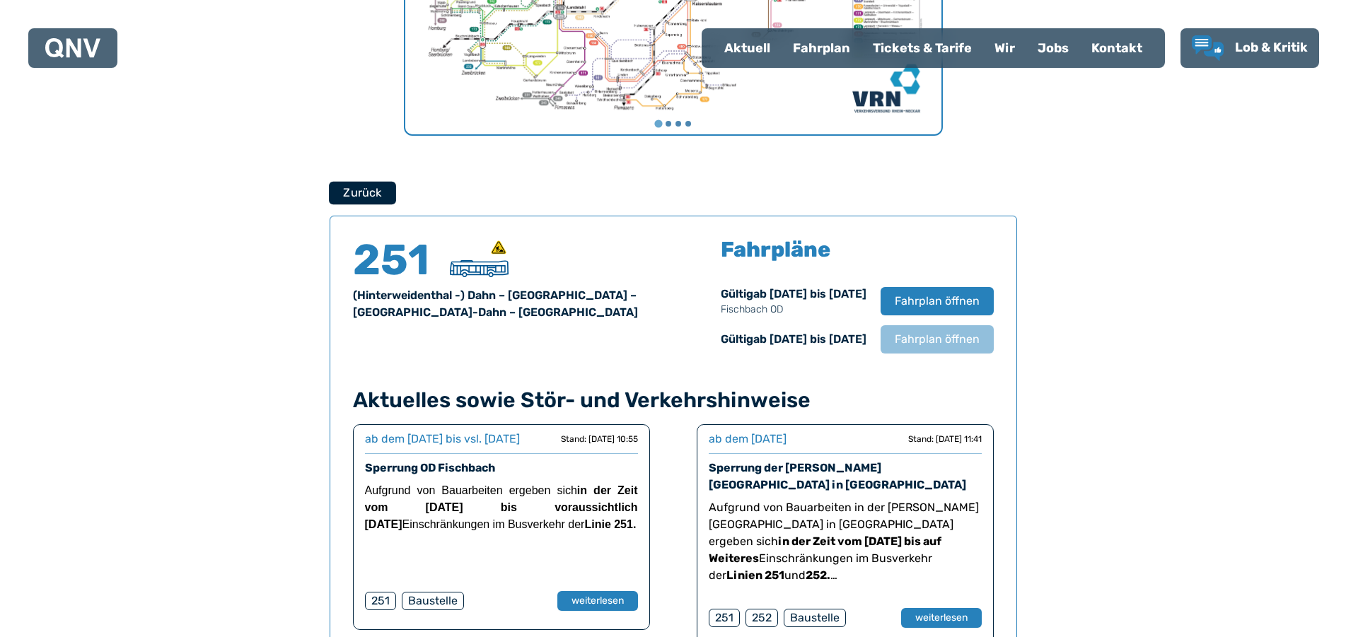
click at [388, 192] on button "Zurück" at bounding box center [362, 192] width 67 height 23
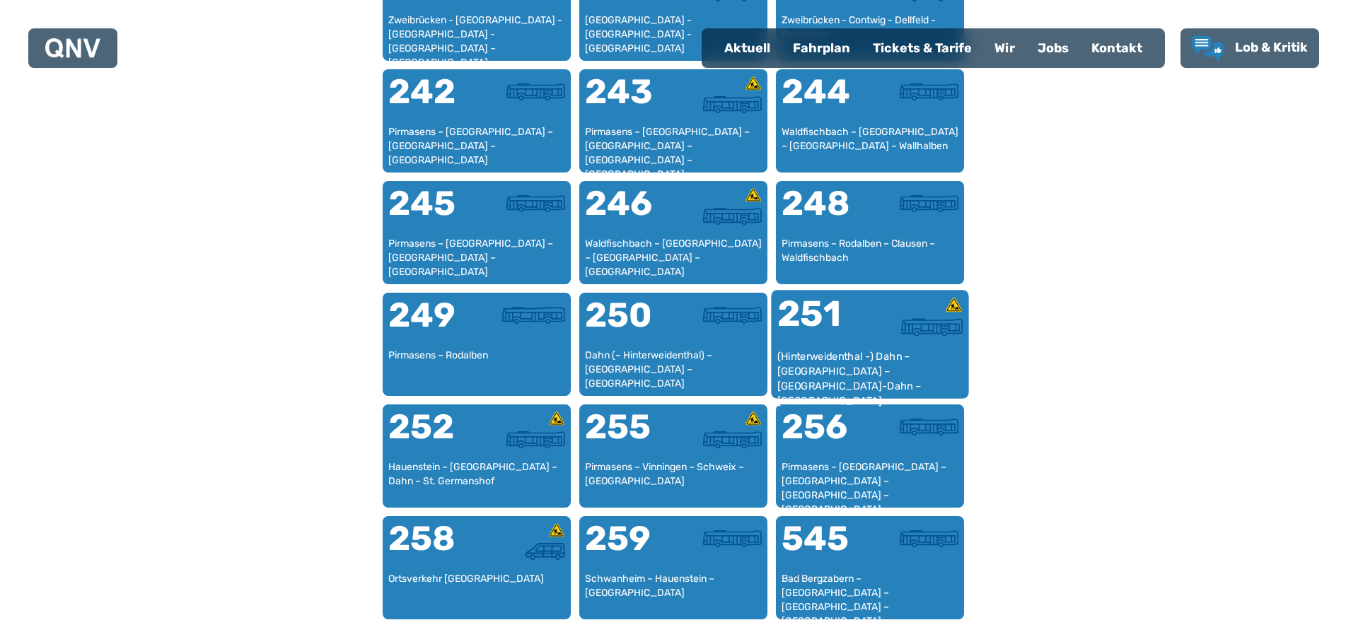
scroll to position [1590, 0]
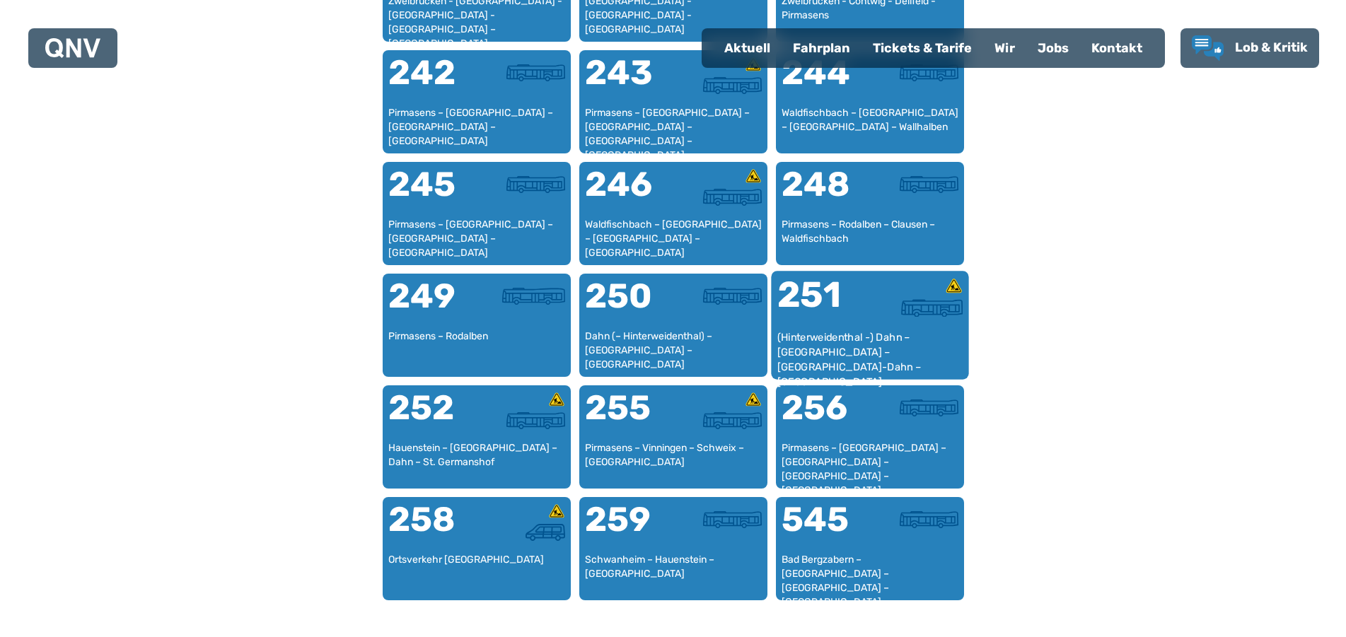
click at [838, 318] on div "251" at bounding box center [823, 303] width 93 height 53
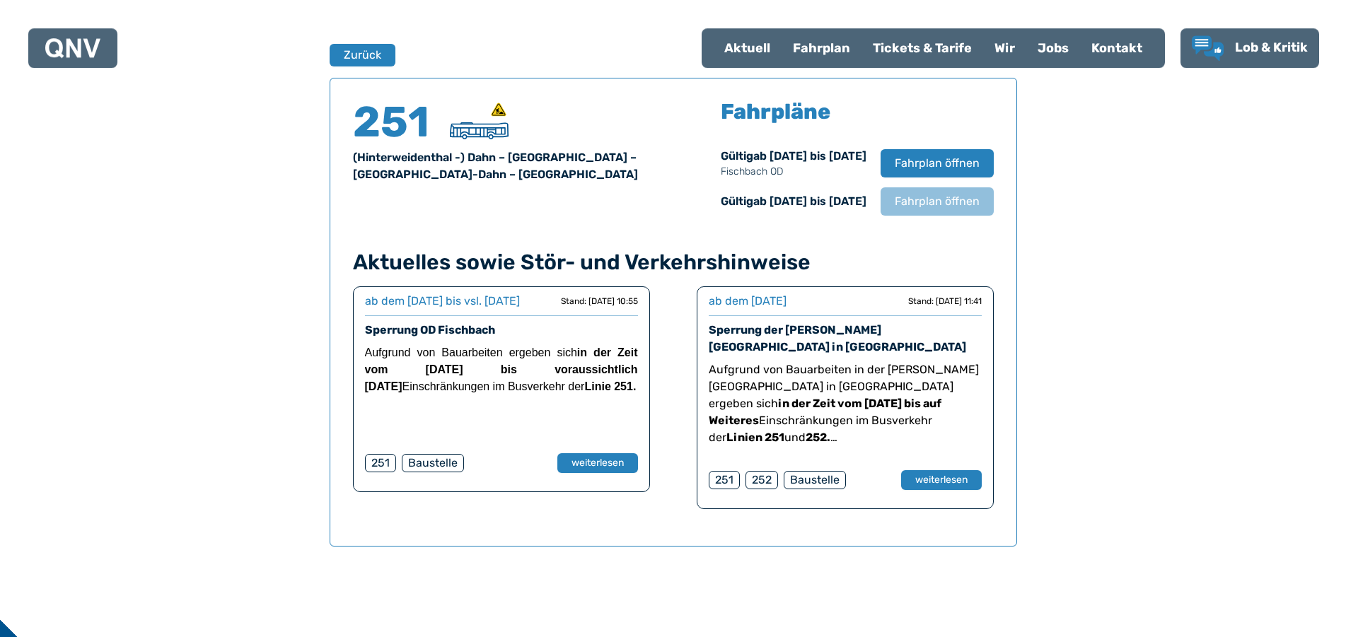
scroll to position [932, 0]
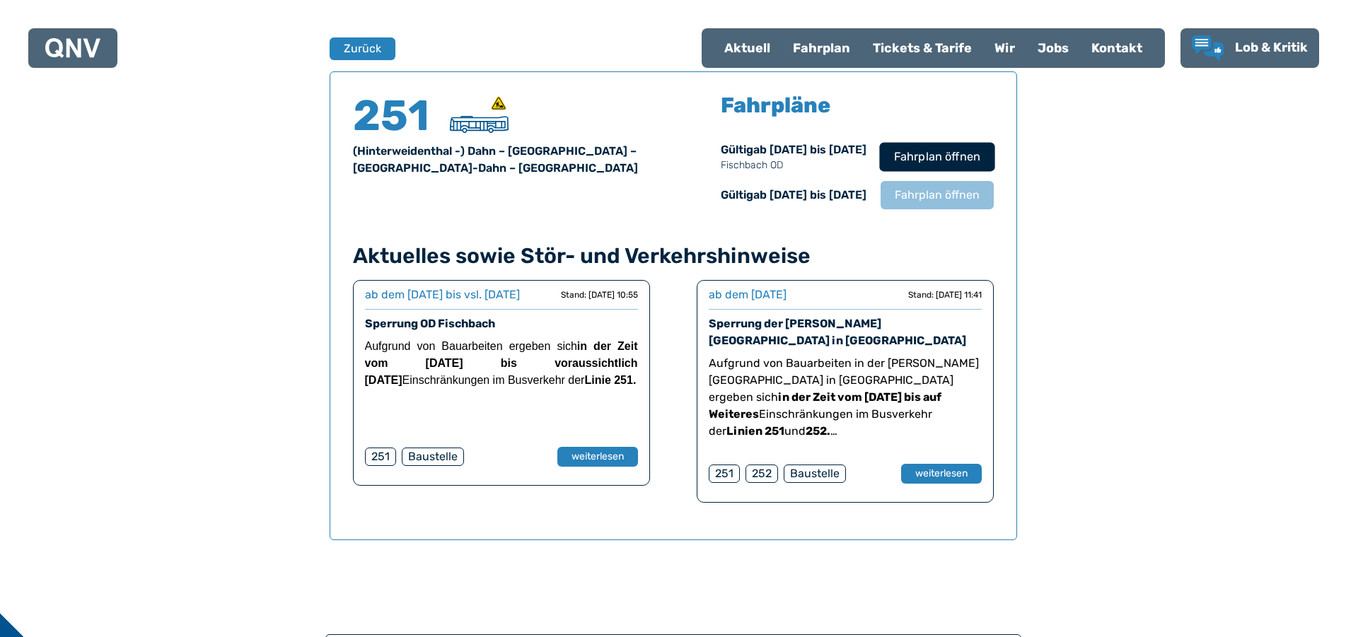
click at [946, 151] on span "Fahrplan öffnen" at bounding box center [937, 157] width 86 height 17
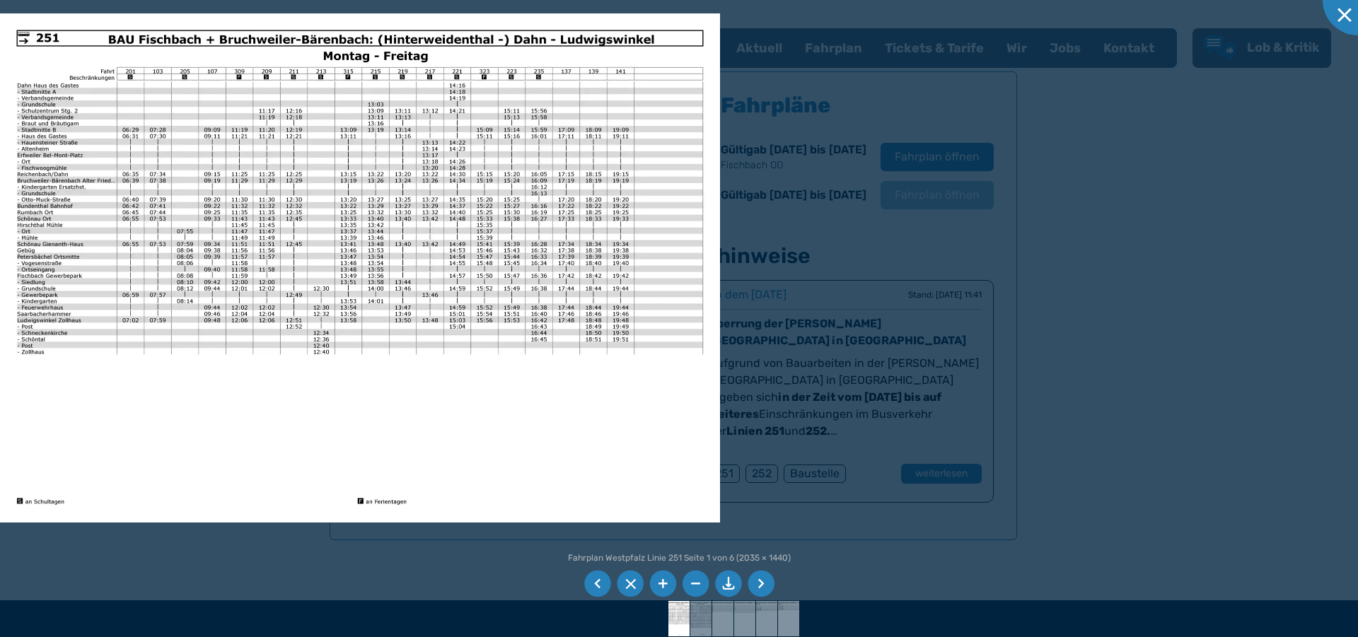
click at [738, 581] on li at bounding box center [728, 584] width 27 height 27
click at [1339, 14] on div at bounding box center [1358, 0] width 71 height 71
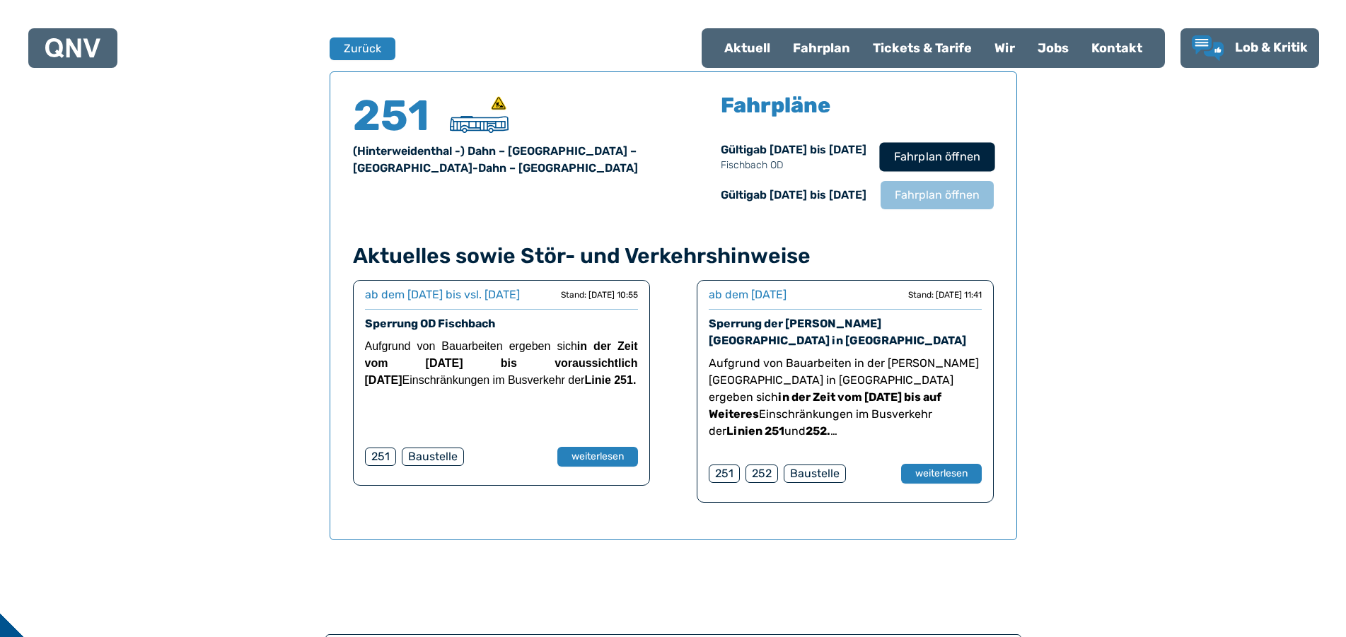
click at [928, 146] on button "Fahrplan öffnen" at bounding box center [936, 156] width 115 height 29
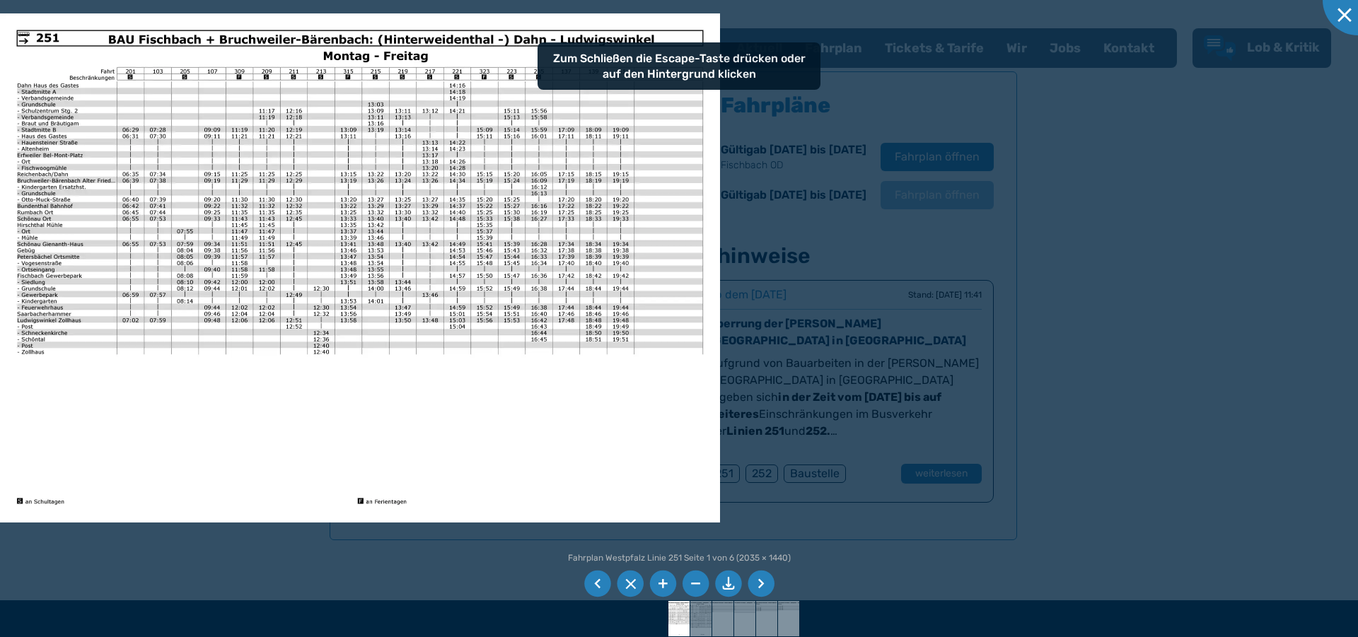
click at [759, 583] on li at bounding box center [761, 584] width 27 height 27
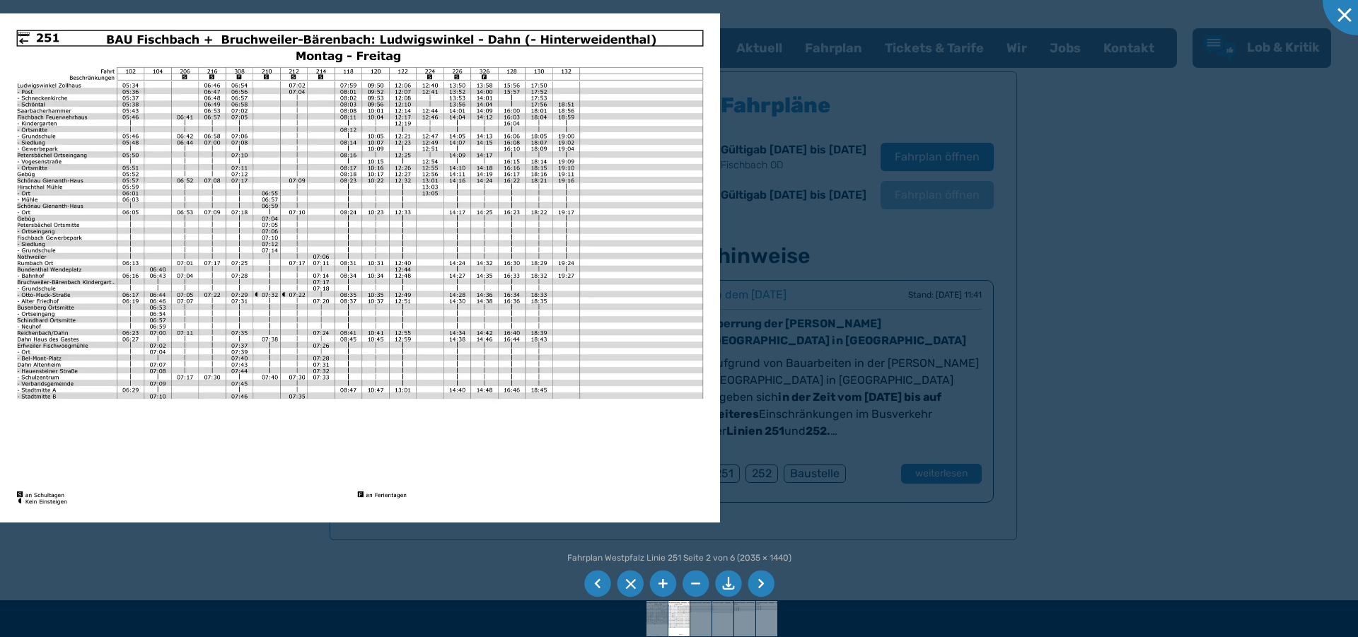
click at [729, 584] on li at bounding box center [728, 584] width 27 height 27
click at [1346, 24] on div at bounding box center [1358, 0] width 71 height 71
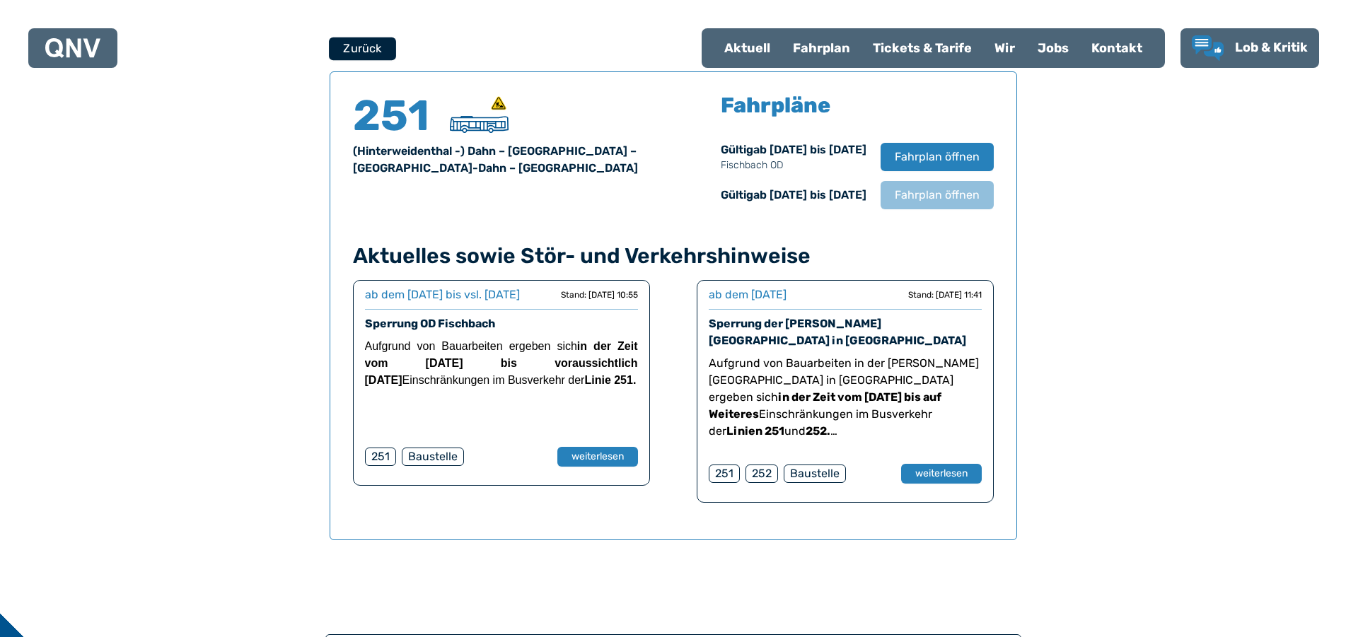
click at [371, 52] on button "Zurück" at bounding box center [362, 48] width 67 height 23
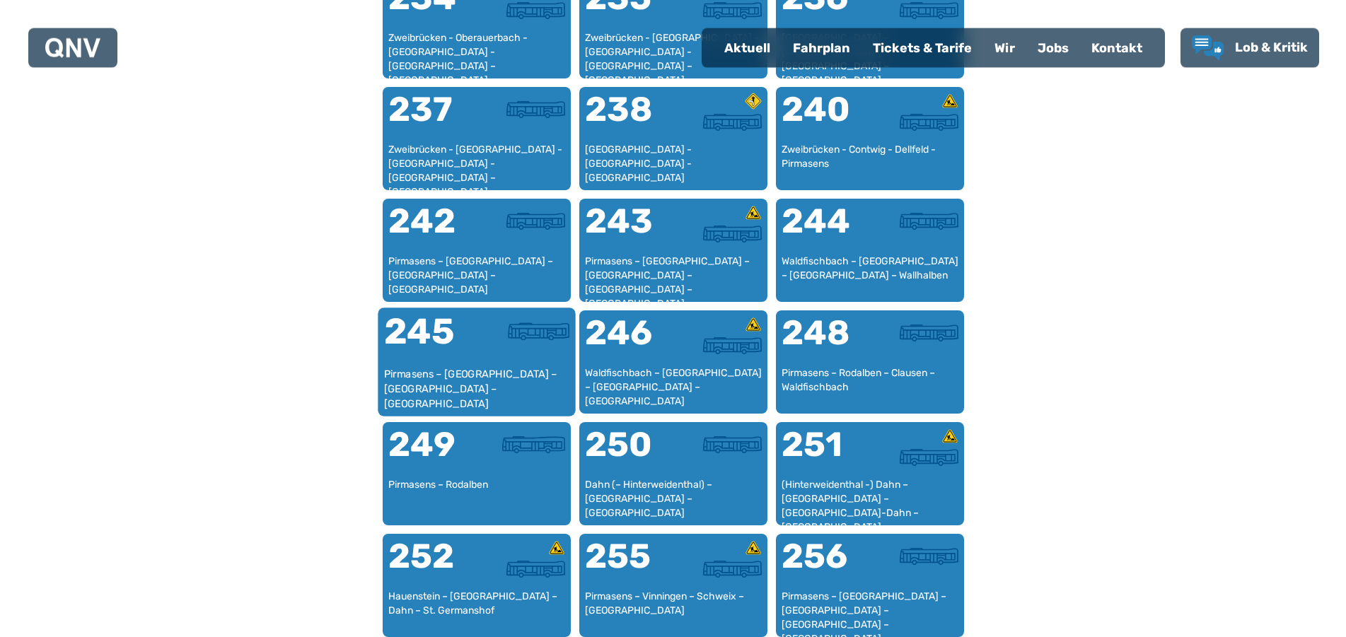
scroll to position [1415, 0]
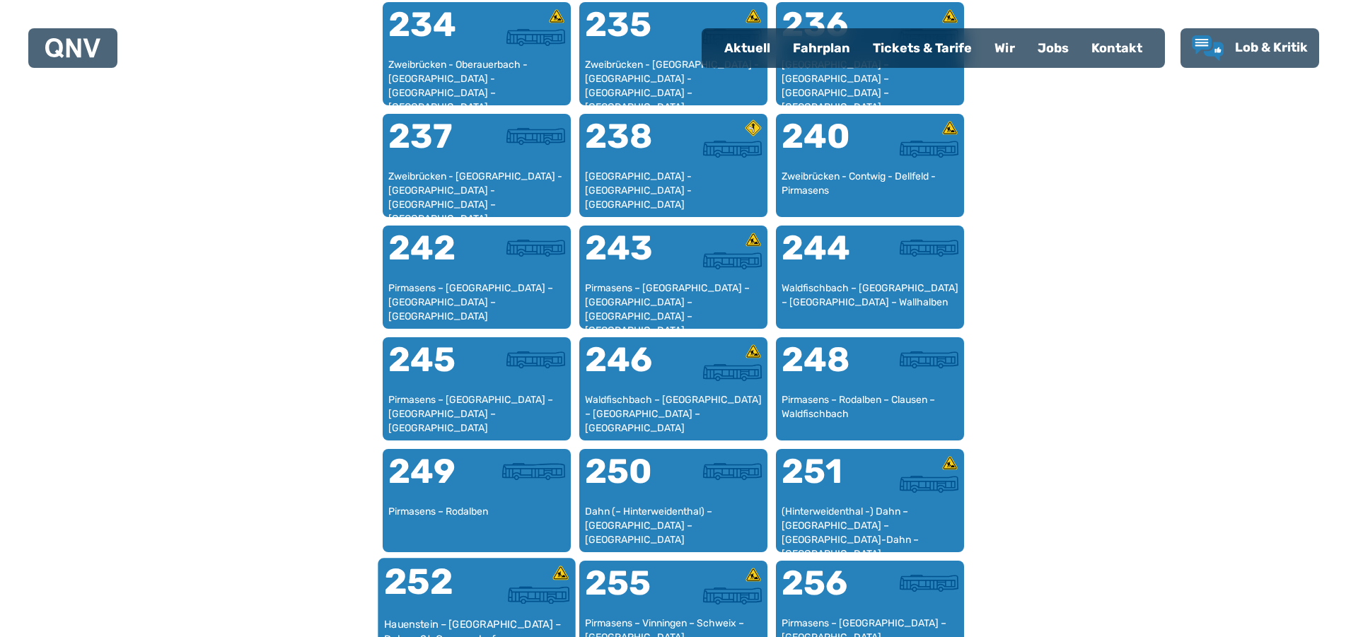
click at [445, 578] on div "252" at bounding box center [429, 591] width 93 height 53
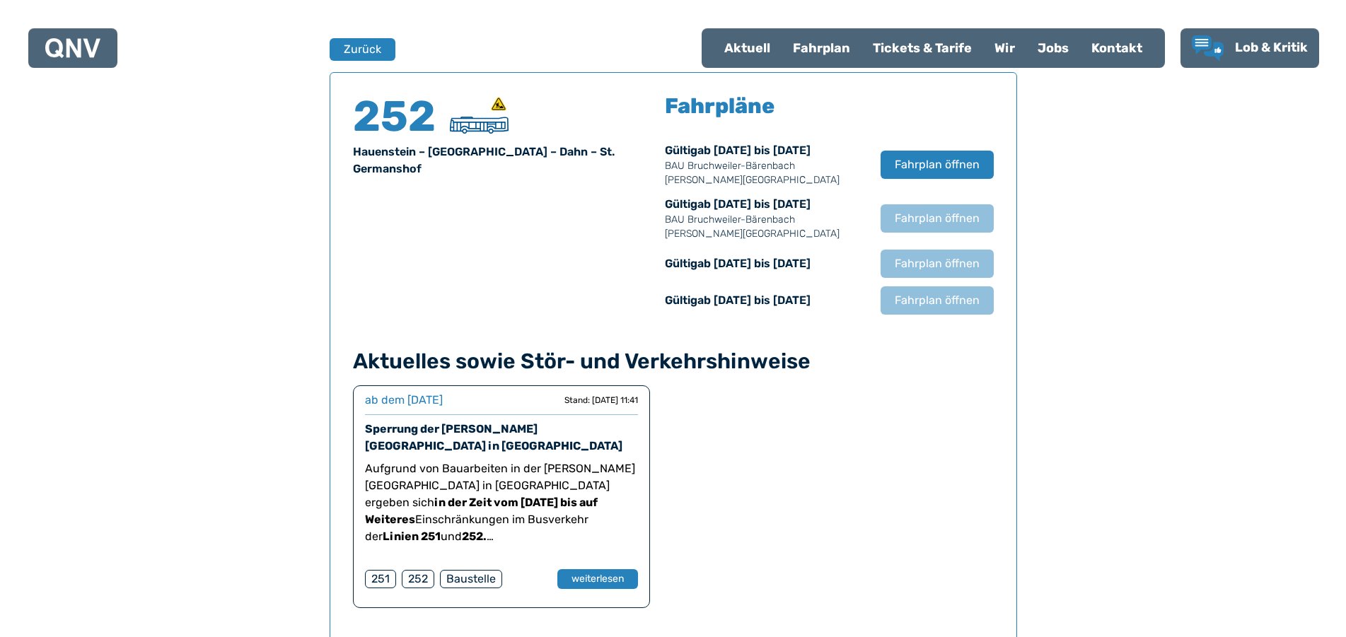
scroll to position [932, 0]
click at [364, 45] on button "Zurück" at bounding box center [362, 48] width 67 height 23
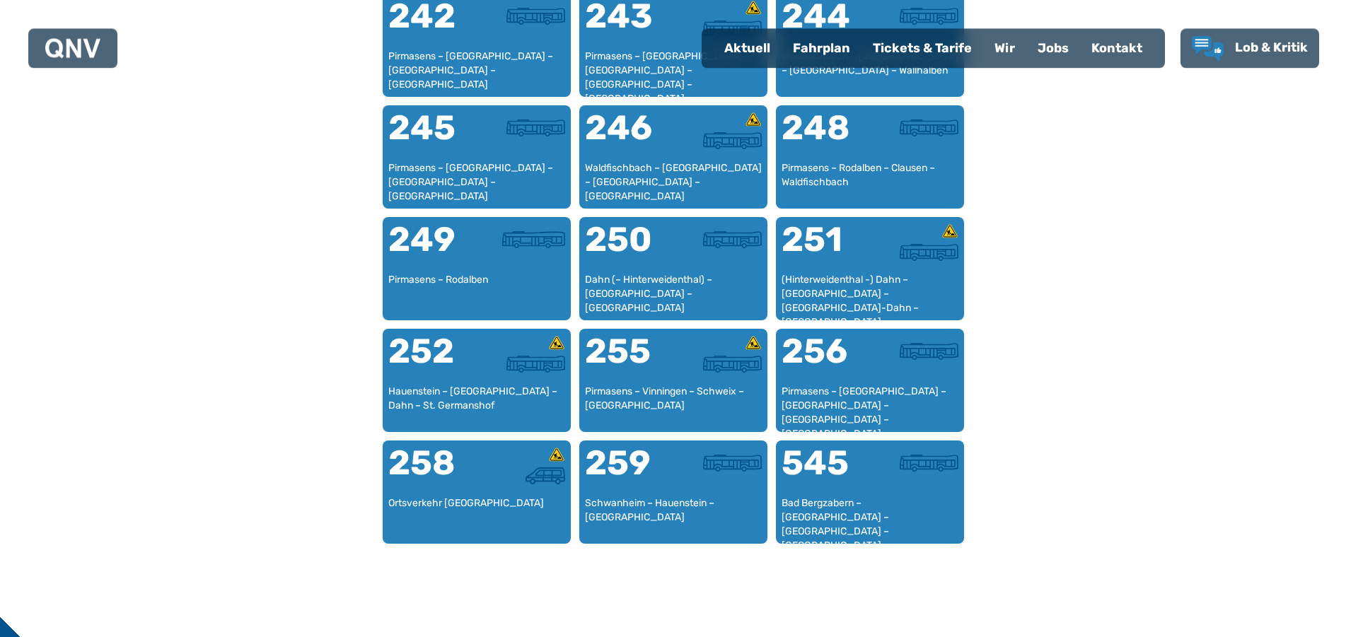
scroll to position [1663, 0]
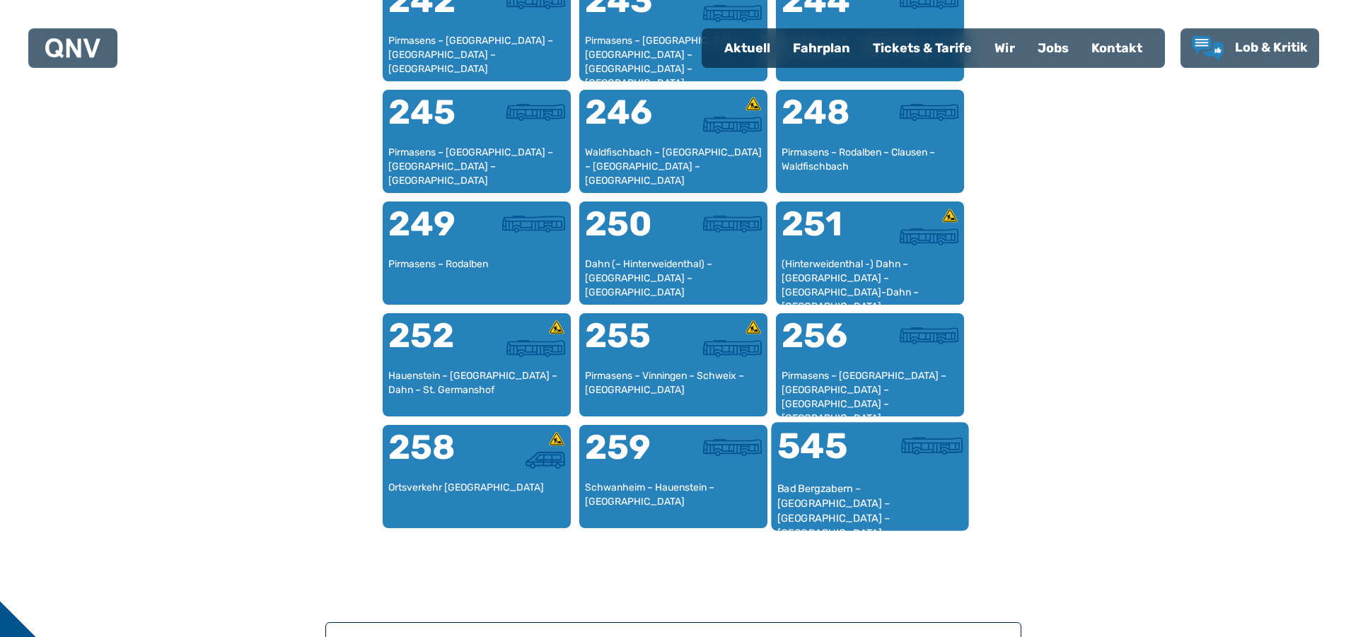
click at [841, 490] on div "Bad Bergzabern – [GEOGRAPHIC_DATA] – [GEOGRAPHIC_DATA] – [GEOGRAPHIC_DATA]" at bounding box center [870, 503] width 186 height 43
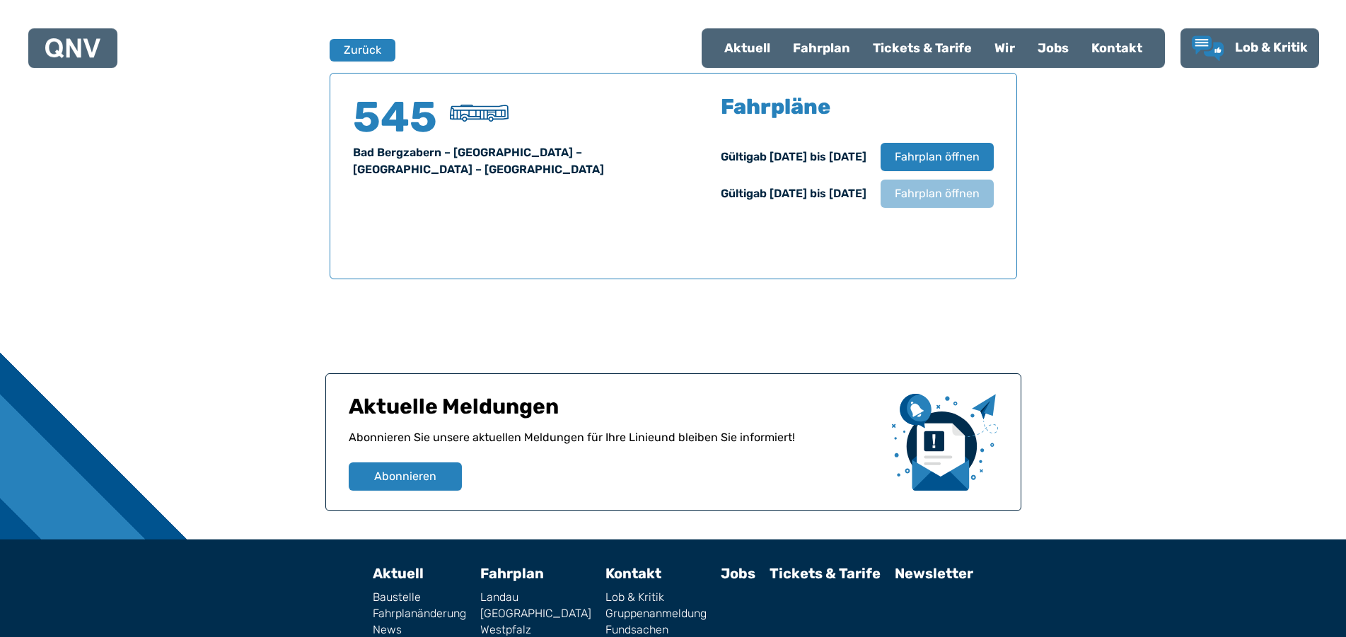
scroll to position [932, 0]
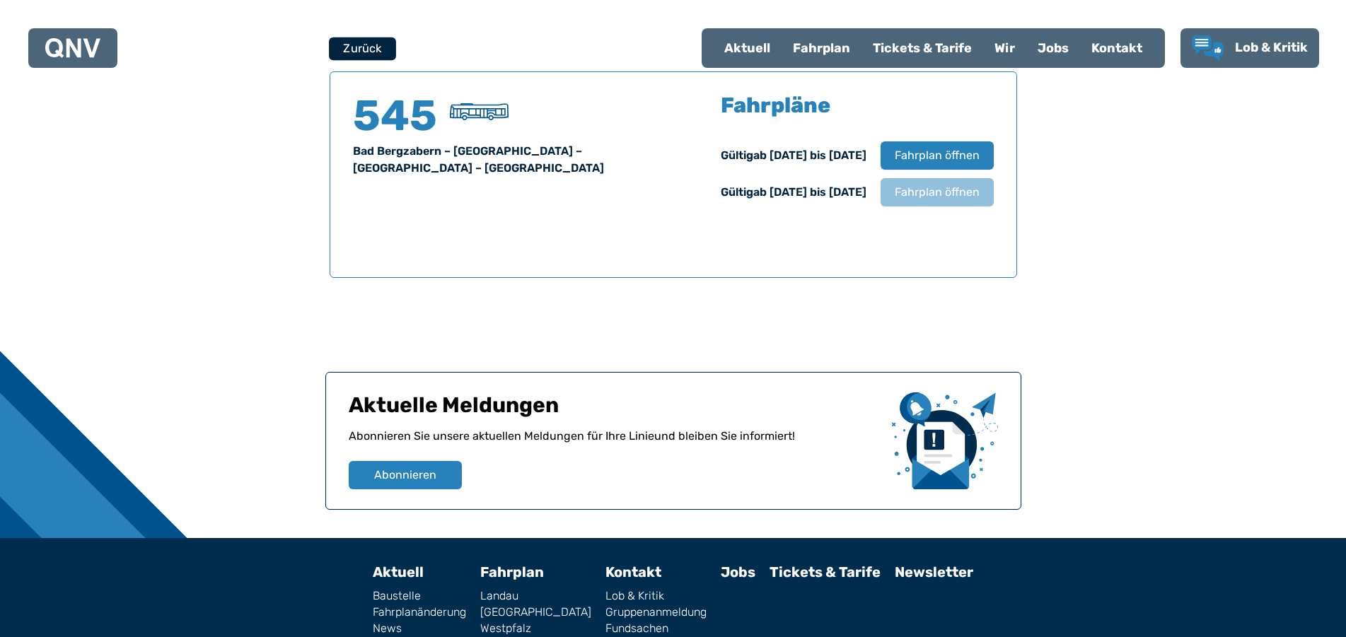
click at [368, 45] on button "Zurück" at bounding box center [362, 48] width 67 height 23
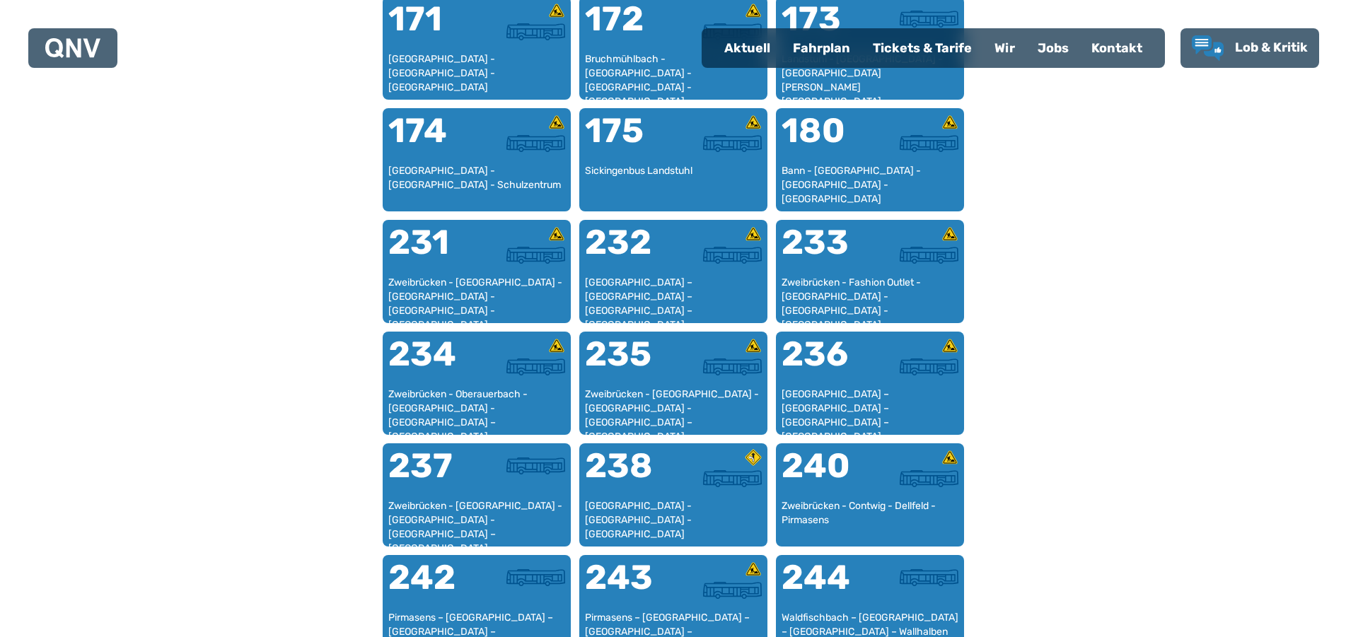
scroll to position [1446, 0]
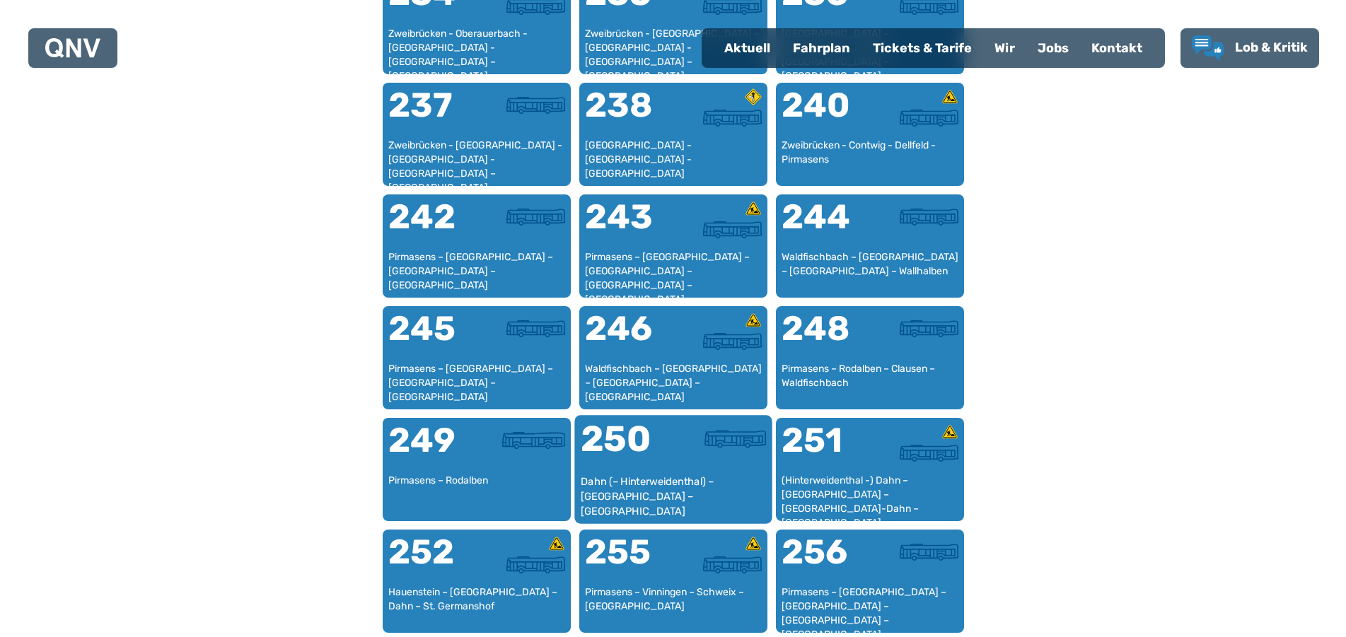
click at [699, 466] on div at bounding box center [720, 448] width 93 height 53
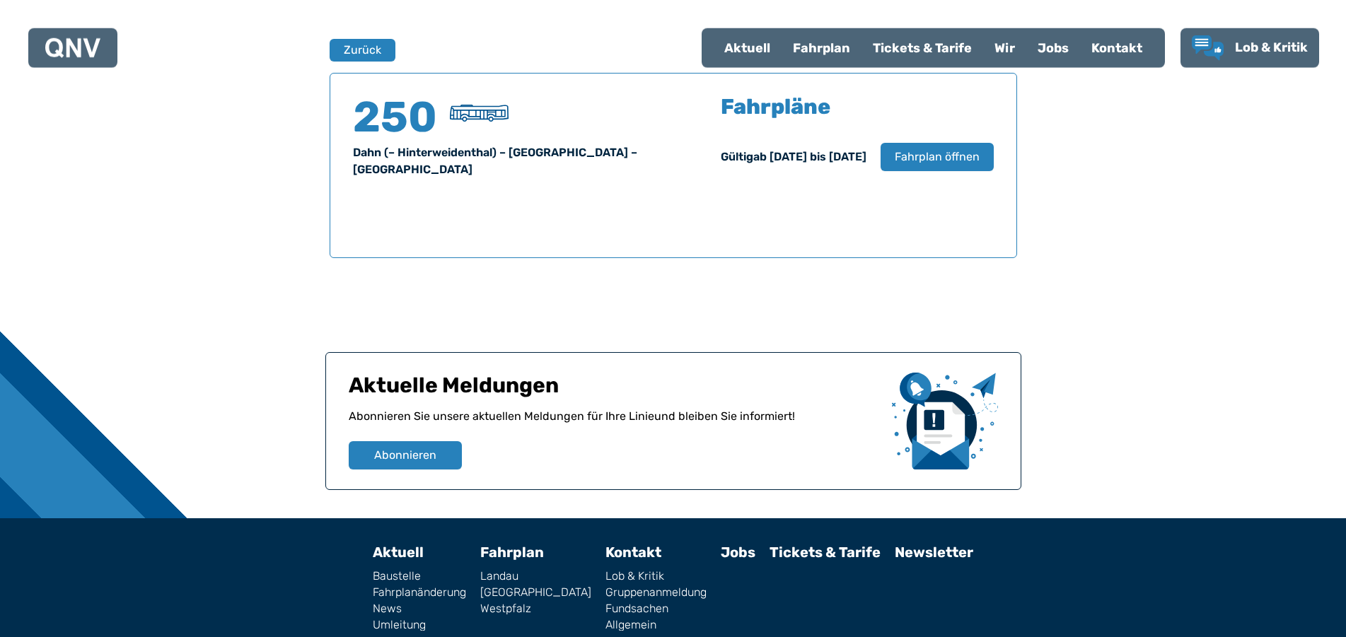
scroll to position [932, 0]
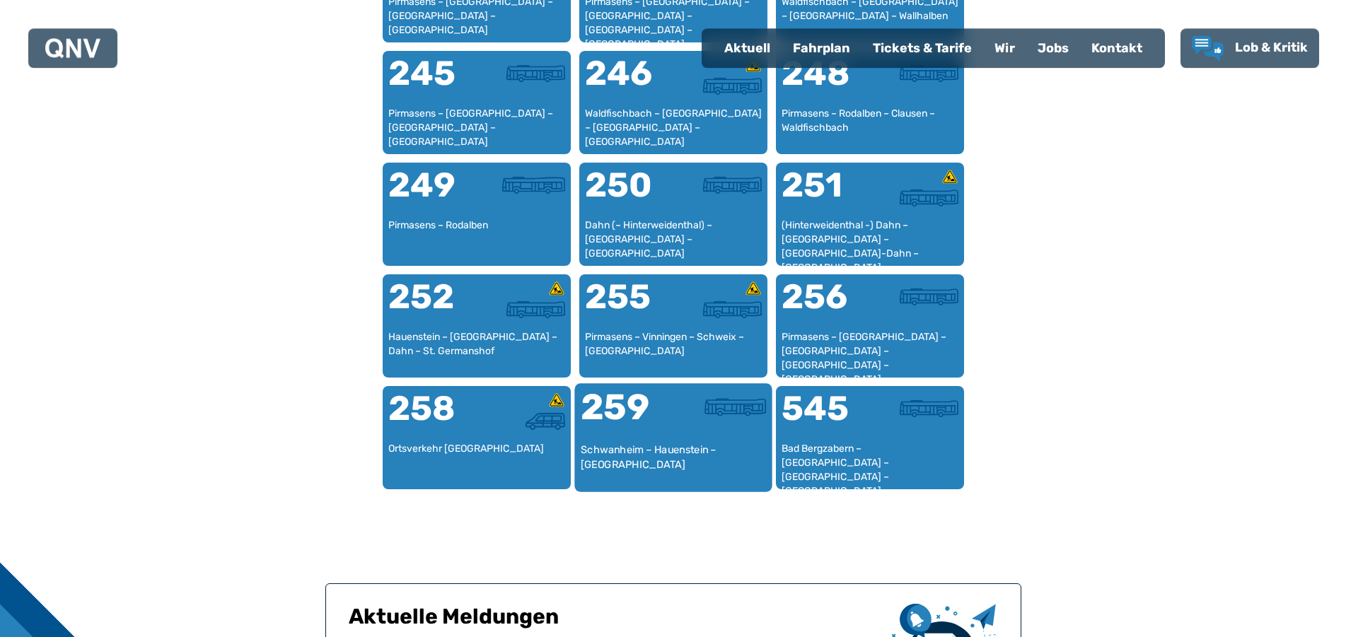
scroll to position [1663, 0]
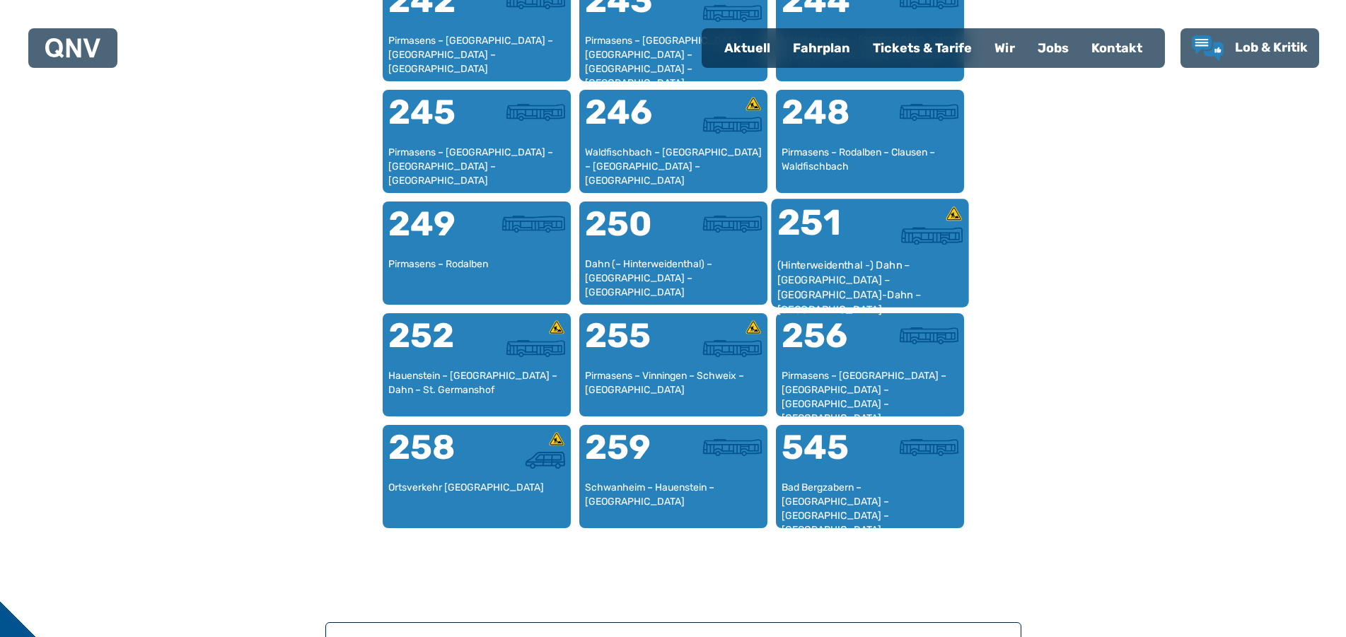
click at [911, 233] on img at bounding box center [932, 236] width 62 height 18
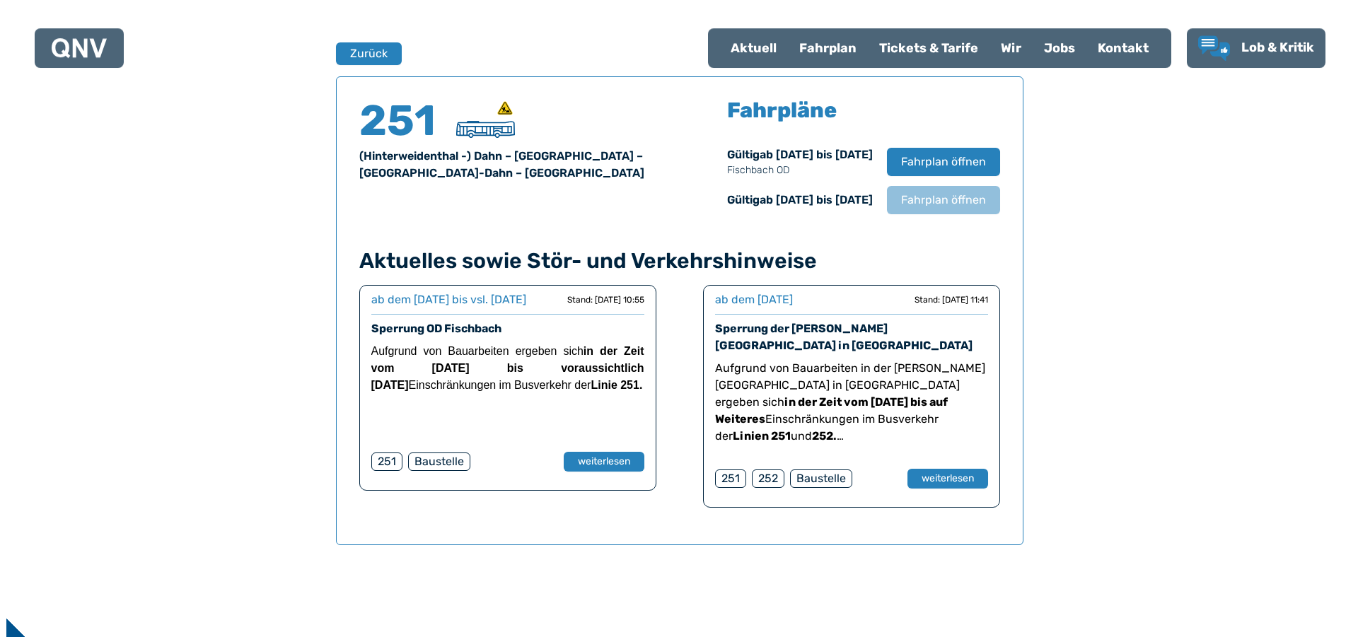
scroll to position [932, 0]
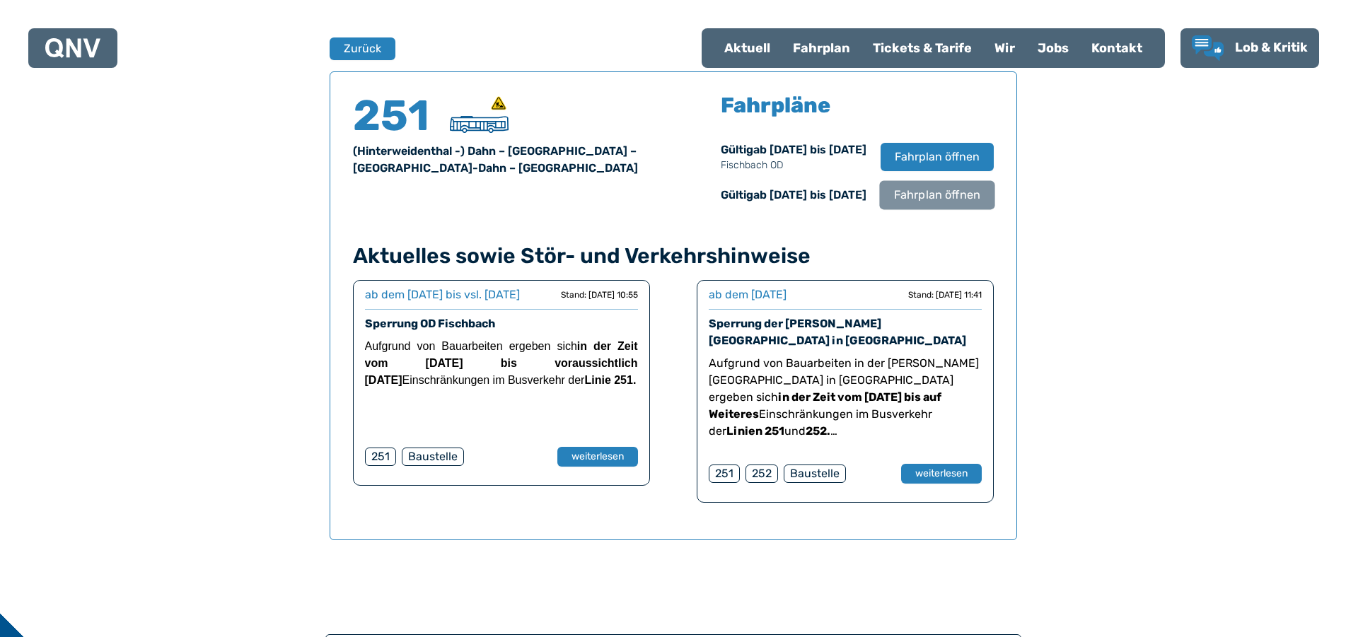
click at [945, 204] on button "Fahrplan öffnen" at bounding box center [936, 194] width 115 height 29
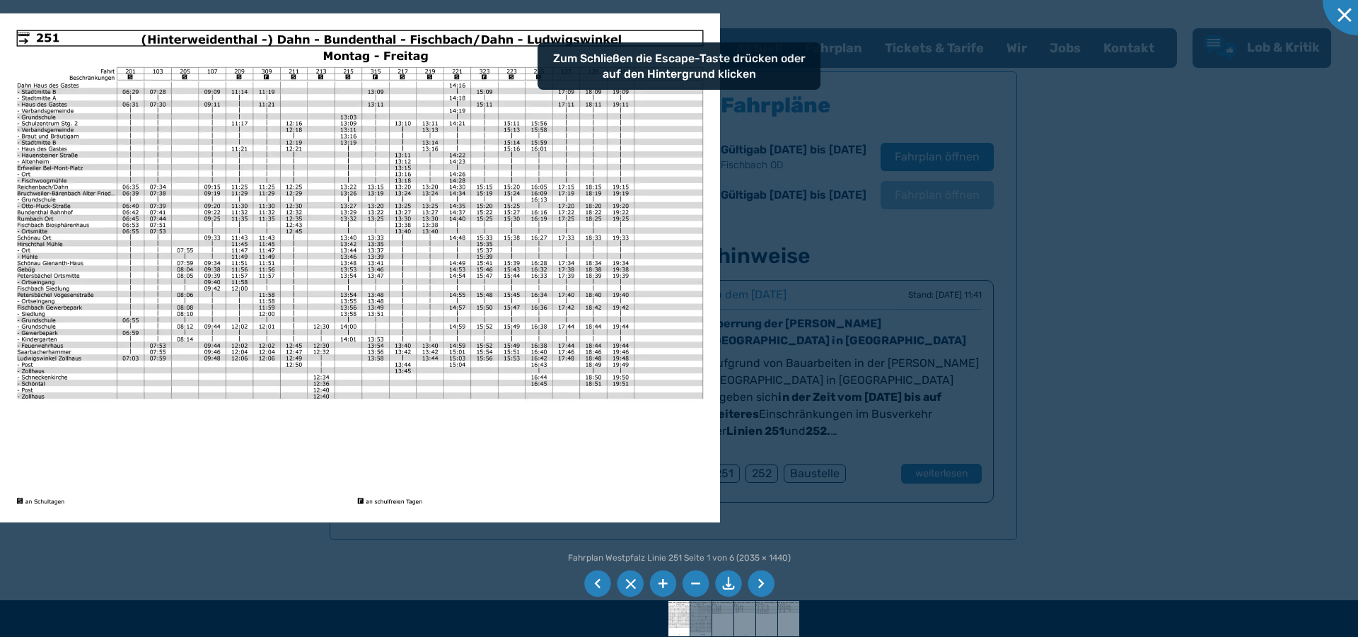
click at [731, 589] on li at bounding box center [728, 584] width 27 height 27
